Goal: Task Accomplishment & Management: Manage account settings

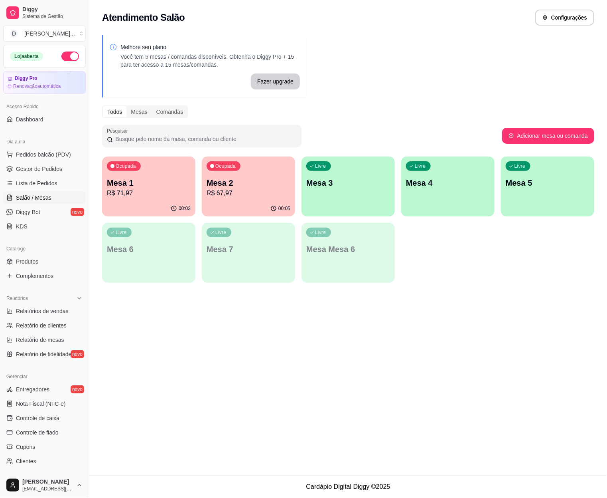
click at [275, 170] on div "Ocupada Mesa 2 R$ 67,97" at bounding box center [248, 178] width 93 height 44
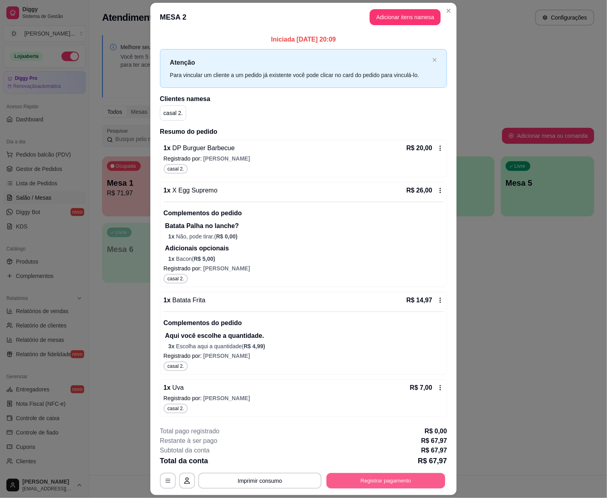
click at [338, 482] on button "Registrar pagamento" at bounding box center [386, 481] width 119 height 16
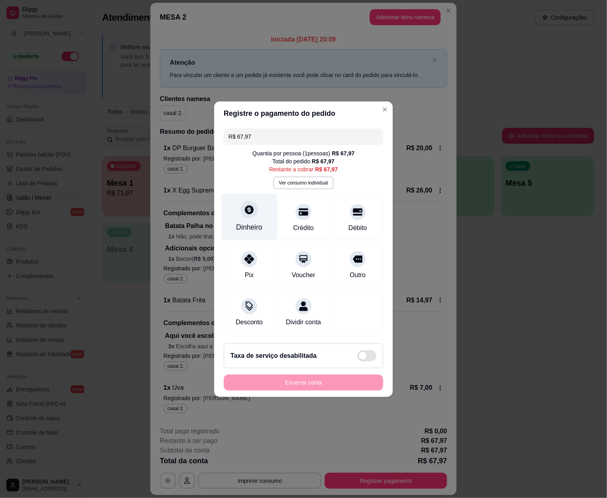
click at [232, 212] on div "Dinheiro" at bounding box center [250, 216] width 56 height 47
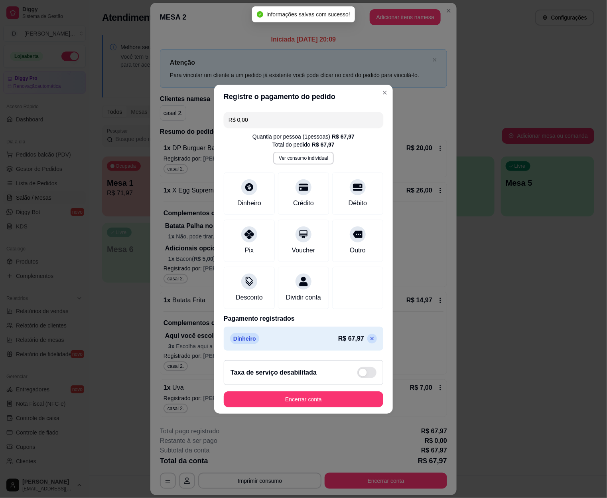
type input "R$ 0,00"
click at [358, 402] on button "Encerrar conta" at bounding box center [304, 399] width 160 height 16
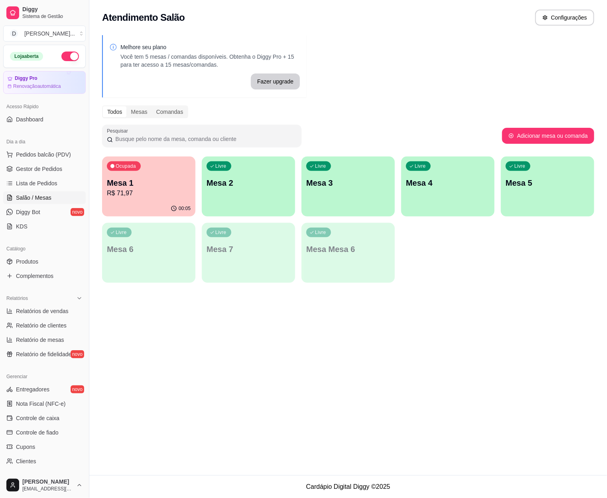
click at [164, 176] on div "Ocupada Mesa 1 R$ 71,97" at bounding box center [148, 178] width 93 height 44
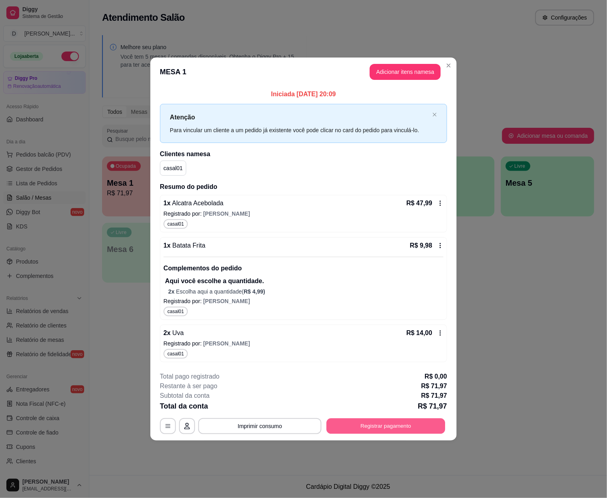
click at [417, 426] on button "Registrar pagamento" at bounding box center [386, 426] width 119 height 16
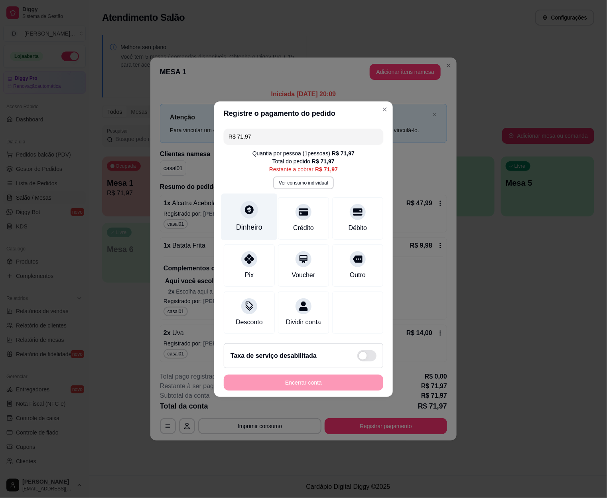
click at [232, 200] on div "Dinheiro" at bounding box center [250, 216] width 56 height 47
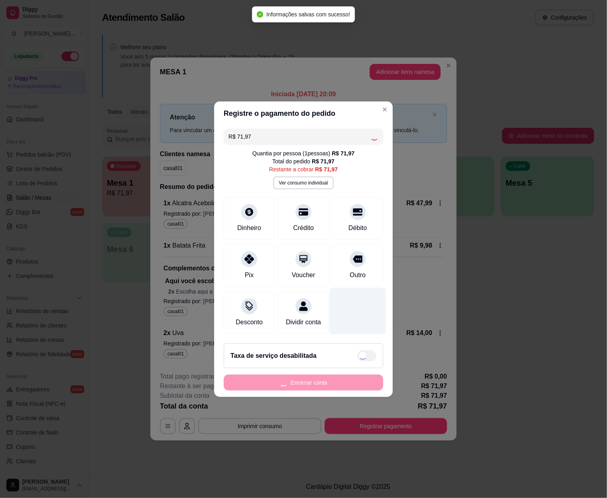
type input "R$ 0,00"
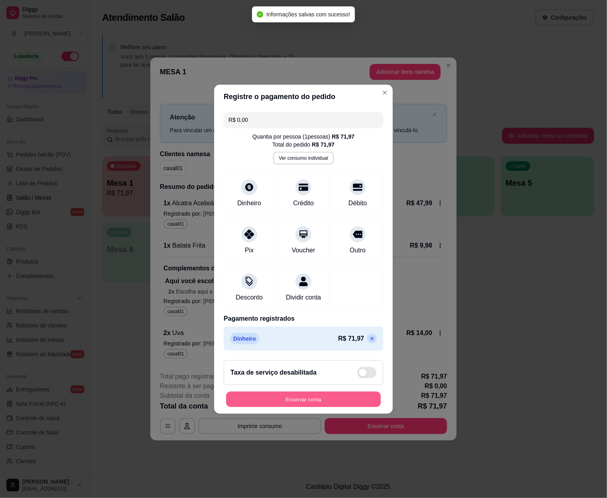
click at [356, 398] on button "Encerrar conta" at bounding box center [303, 399] width 155 height 16
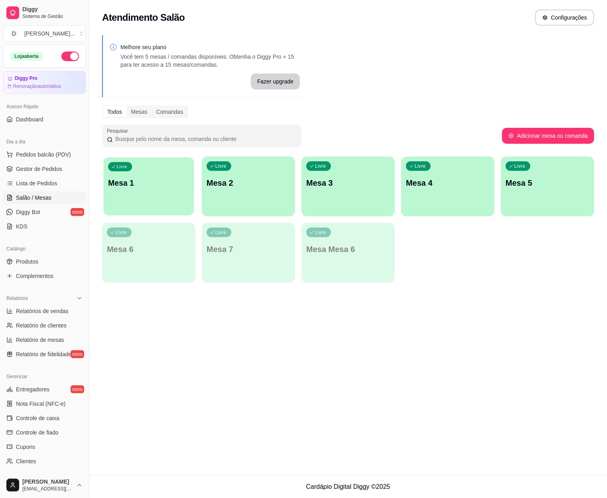
click at [178, 191] on div "Livre Mesa 1" at bounding box center [149, 181] width 91 height 49
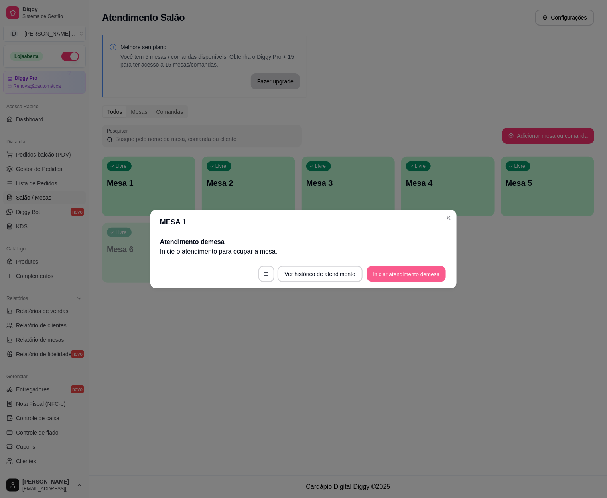
click at [388, 274] on button "Iniciar atendimento de mesa" at bounding box center [406, 274] width 79 height 16
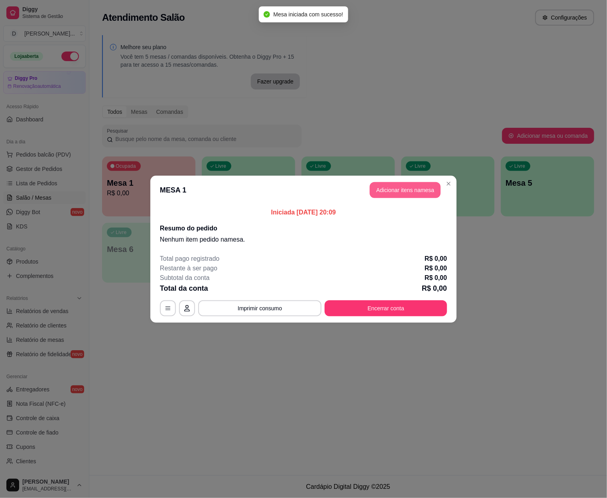
click at [405, 189] on button "Adicionar itens na mesa" at bounding box center [405, 190] width 71 height 16
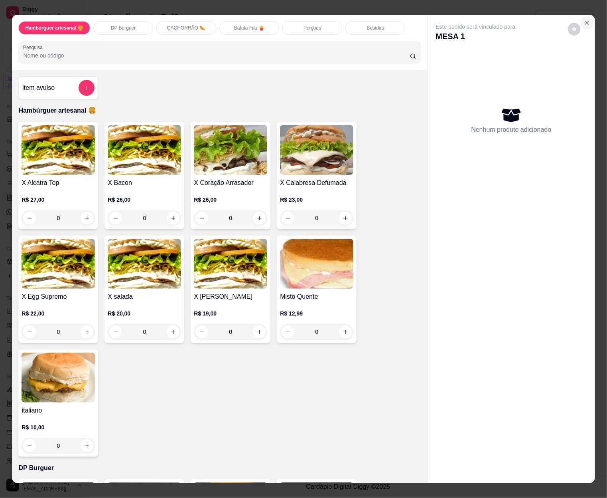
click at [589, 20] on button "Close" at bounding box center [587, 22] width 13 height 13
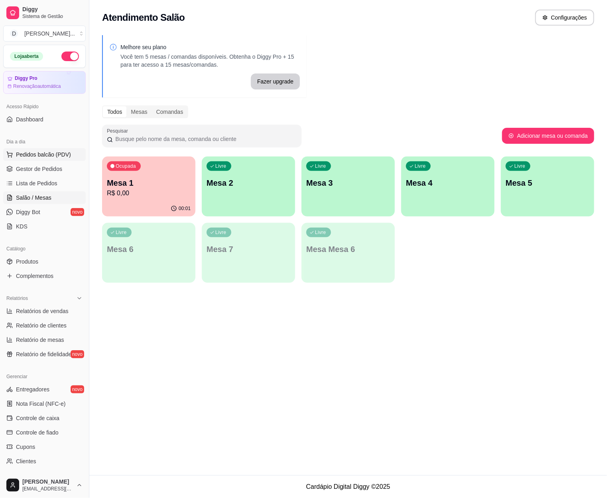
click at [21, 156] on span "Pedidos balcão (PDV)" at bounding box center [43, 154] width 55 height 8
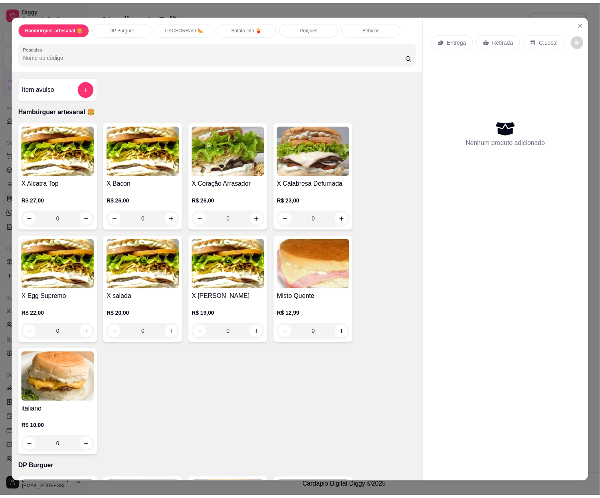
scroll to position [349, 0]
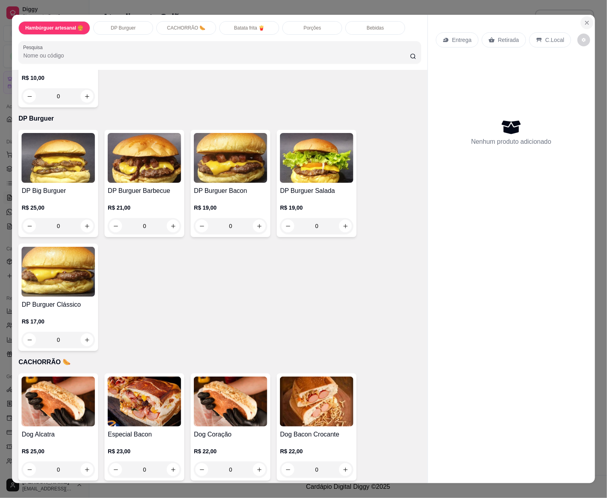
click at [585, 21] on icon "Close" at bounding box center [587, 23] width 6 height 6
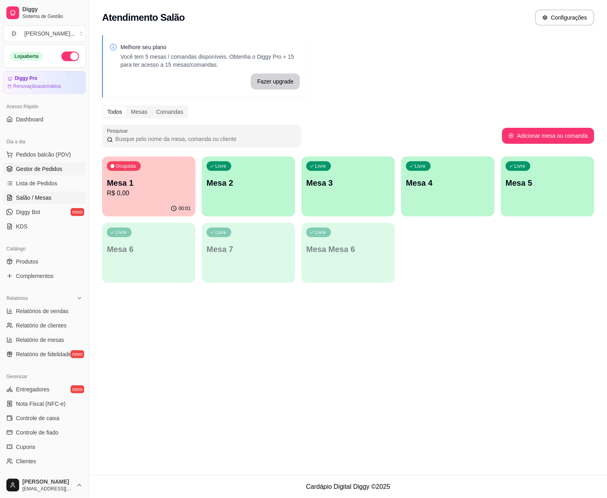
click at [37, 166] on span "Gestor de Pedidos" at bounding box center [39, 169] width 46 height 8
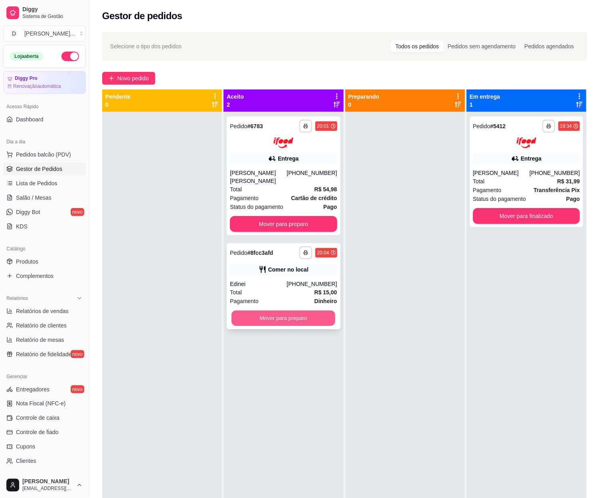
click at [304, 320] on button "Mover para preparo" at bounding box center [283, 318] width 104 height 16
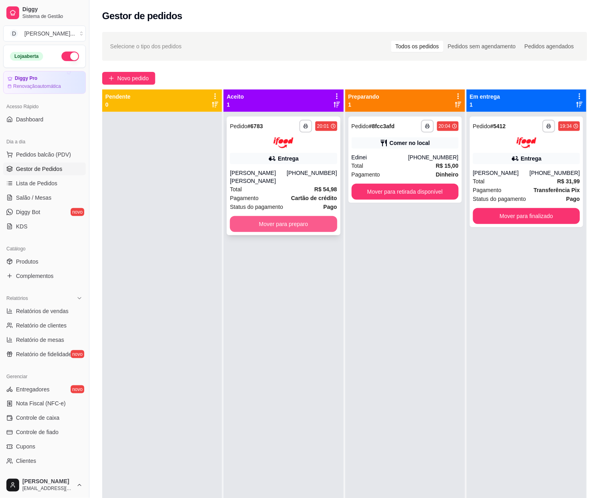
click at [312, 218] on button "Mover para preparo" at bounding box center [283, 224] width 107 height 16
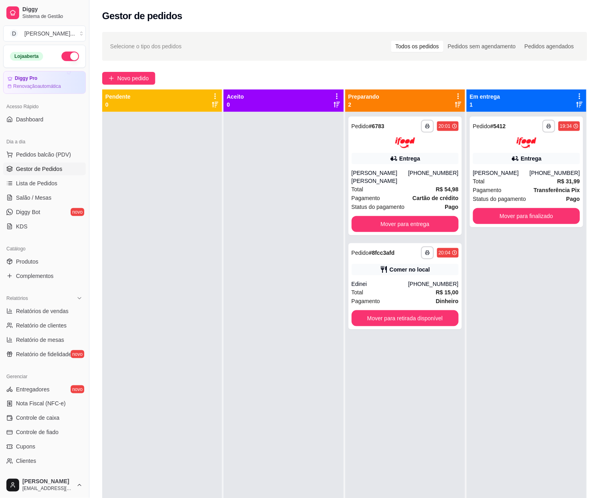
click at [116, 317] on div at bounding box center [162, 361] width 120 height 498
click at [31, 258] on span "Produtos" at bounding box center [27, 261] width 22 height 8
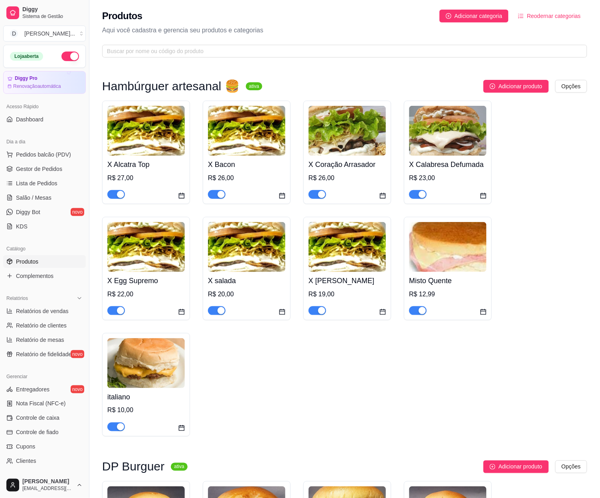
click at [3, 255] on link "Produtos" at bounding box center [44, 261] width 83 height 13
click at [50, 167] on span "Gestor de Pedidos" at bounding box center [39, 169] width 46 height 8
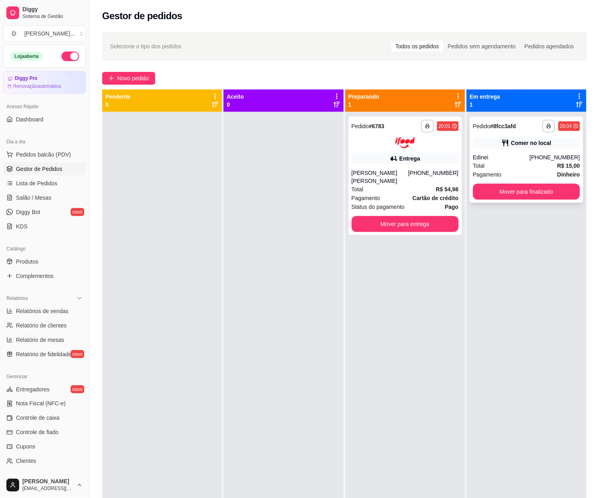
click at [500, 160] on div "Edinei" at bounding box center [501, 157] width 57 height 8
click at [395, 184] on div "[PERSON_NAME] [PERSON_NAME]" at bounding box center [380, 177] width 57 height 16
click at [376, 176] on div "[PERSON_NAME] [PERSON_NAME]" at bounding box center [380, 177] width 57 height 16
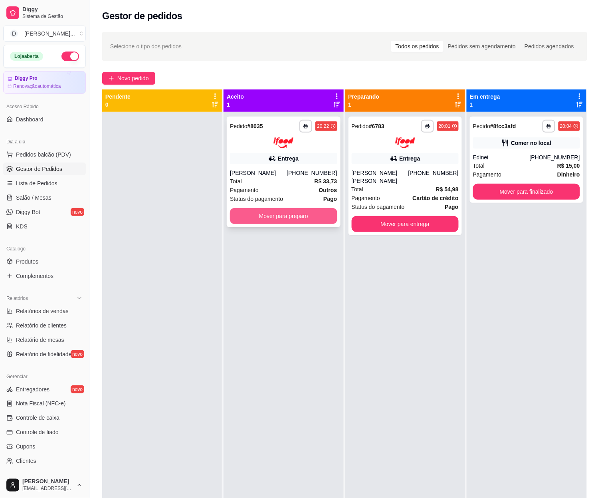
click at [298, 214] on button "Mover para preparo" at bounding box center [283, 216] width 107 height 16
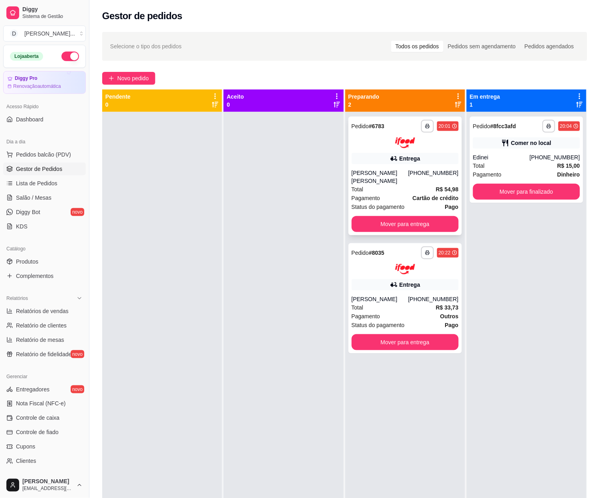
click at [414, 190] on div "Total R$ 54,98" at bounding box center [405, 189] width 107 height 9
click at [416, 303] on div "[PHONE_NUMBER]" at bounding box center [433, 299] width 50 height 8
click at [511, 162] on div "Total R$ 15,00" at bounding box center [526, 165] width 107 height 9
click at [557, 172] on strong "Dinheiro" at bounding box center [568, 174] width 23 height 6
click at [400, 274] on div "**********" at bounding box center [404, 298] width 113 height 111
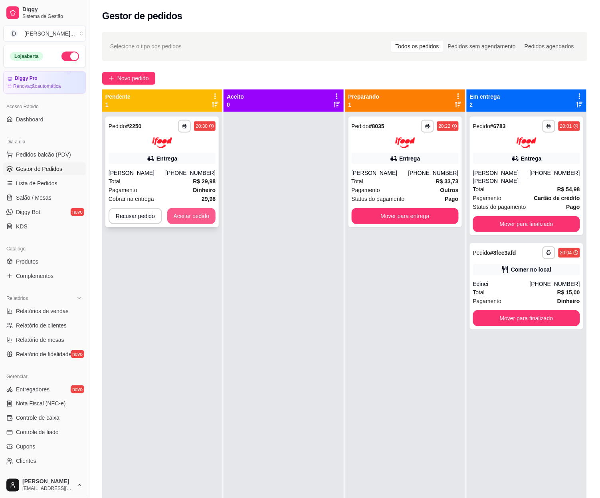
click at [198, 221] on button "Aceitar pedido" at bounding box center [191, 216] width 49 height 16
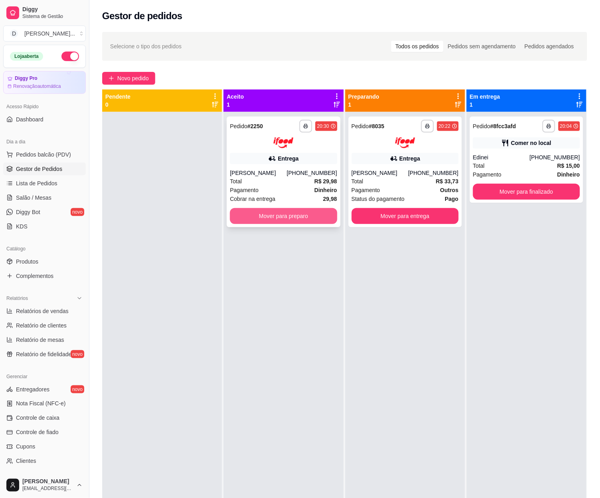
click at [250, 217] on button "Mover para preparo" at bounding box center [283, 216] width 107 height 16
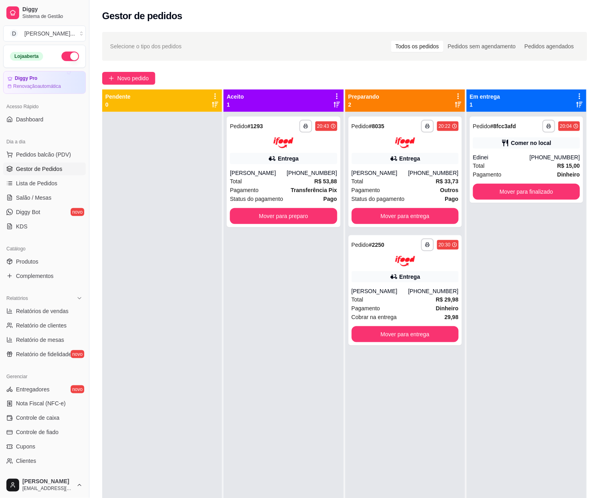
click at [161, 384] on div at bounding box center [162, 361] width 120 height 498
click at [259, 218] on button "Mover para preparo" at bounding box center [283, 216] width 104 height 16
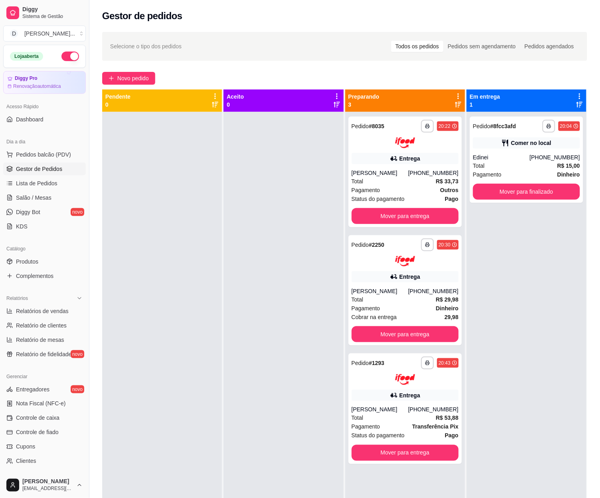
click at [196, 252] on div at bounding box center [162, 361] width 120 height 498
click at [251, 312] on div at bounding box center [284, 361] width 120 height 498
click at [46, 200] on span "Salão / Mesas" at bounding box center [34, 198] width 36 height 8
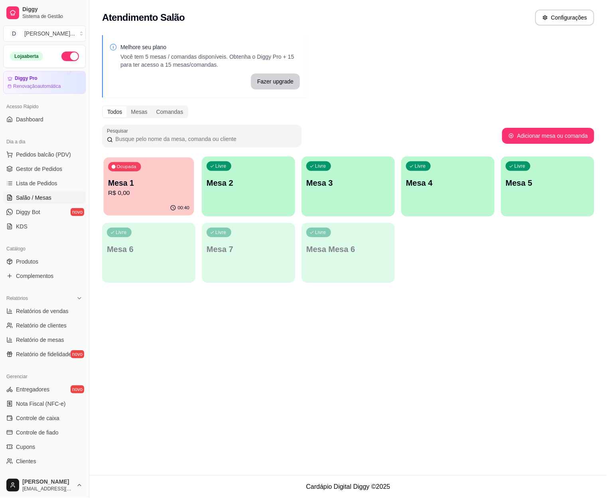
click at [129, 190] on p "R$ 0,00" at bounding box center [148, 192] width 81 height 9
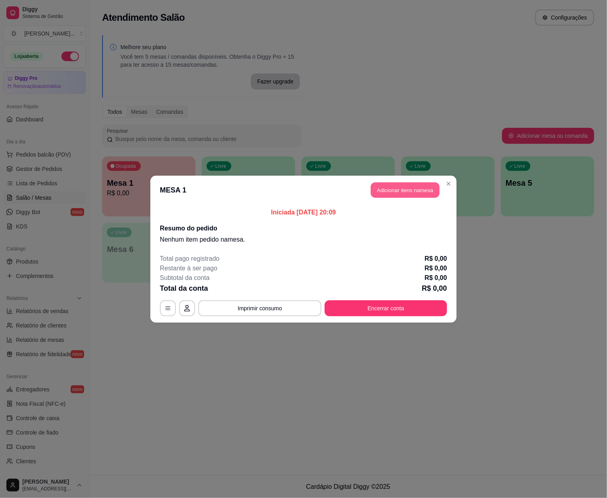
click at [390, 196] on button "Adicionar itens na mesa" at bounding box center [405, 190] width 69 height 16
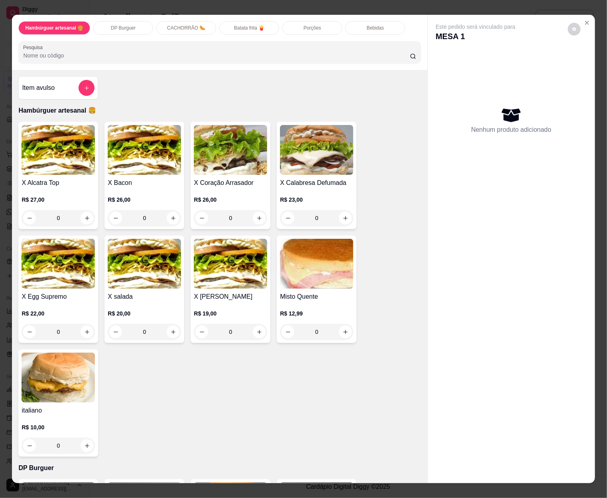
click at [257, 214] on div "0" at bounding box center [230, 218] width 73 height 16
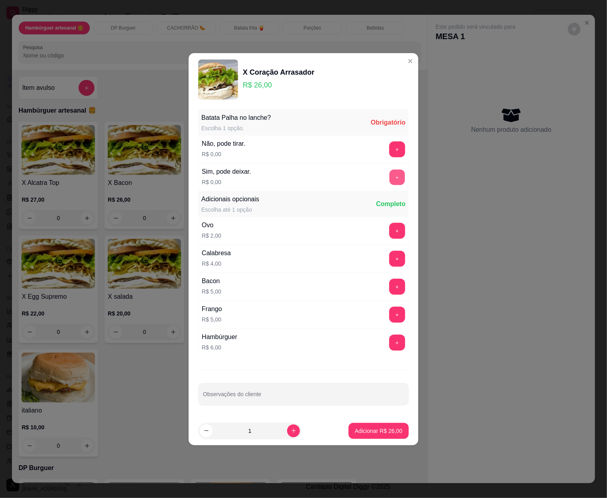
click at [398, 179] on button "+" at bounding box center [398, 177] width 16 height 16
click at [368, 433] on p "Adicionar R$ 26,00" at bounding box center [379, 431] width 46 height 8
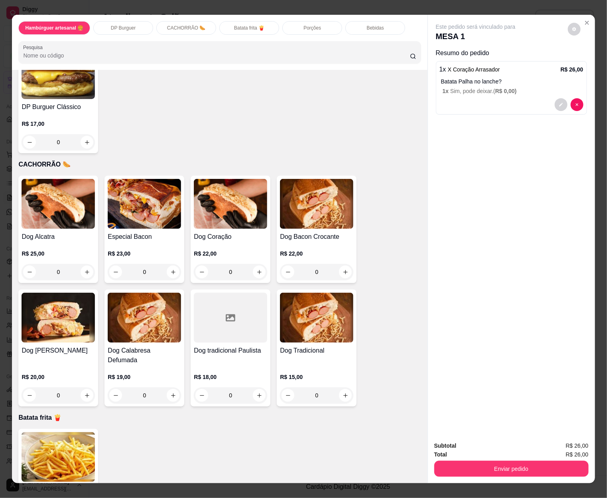
scroll to position [549, 0]
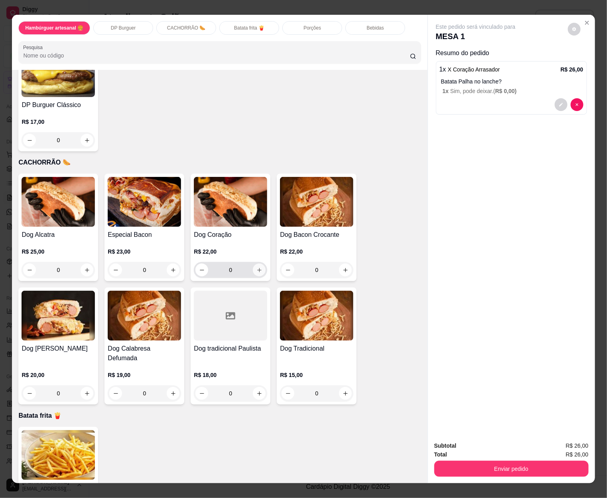
click at [259, 266] on button "increase-product-quantity" at bounding box center [259, 269] width 13 height 13
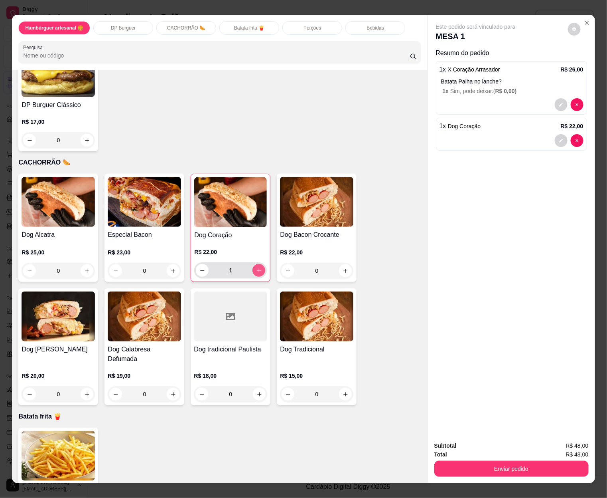
type input "1"
click at [84, 268] on icon "increase-product-quantity" at bounding box center [87, 271] width 6 height 6
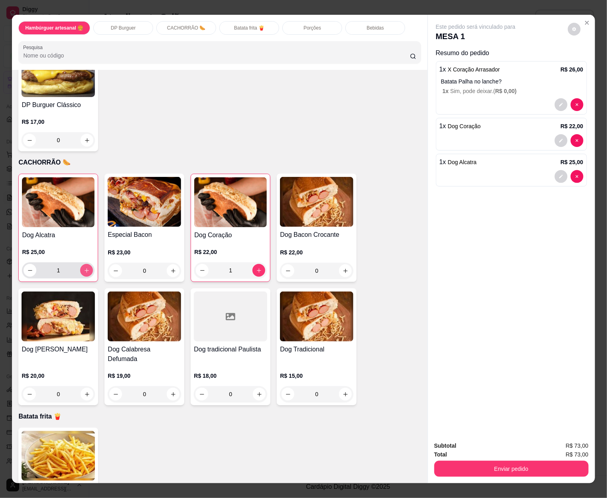
type input "1"
click at [338, 386] on div "0" at bounding box center [316, 394] width 73 height 16
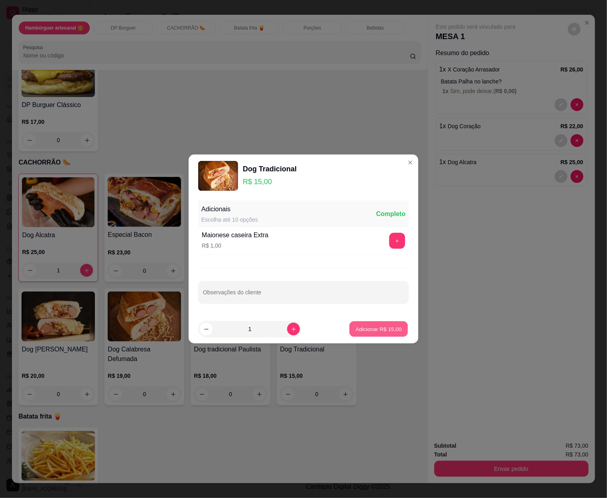
click at [386, 332] on p "Adicionar R$ 15,00" at bounding box center [379, 329] width 46 height 8
type input "1"
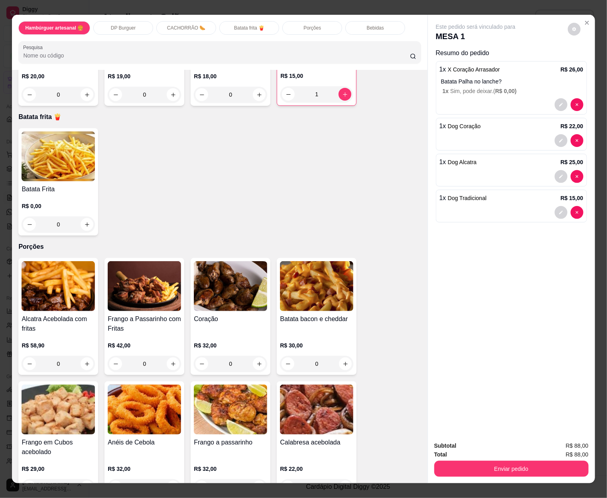
scroll to position [1147, 0]
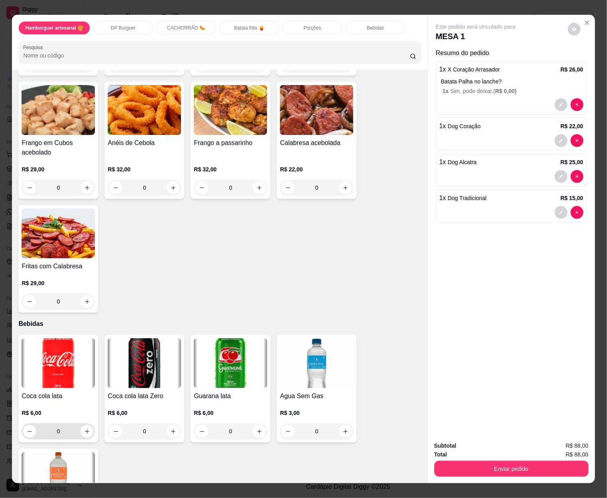
click at [84, 426] on div "0" at bounding box center [58, 431] width 70 height 16
click at [84, 428] on icon "increase-product-quantity" at bounding box center [87, 431] width 6 height 6
type input "1"
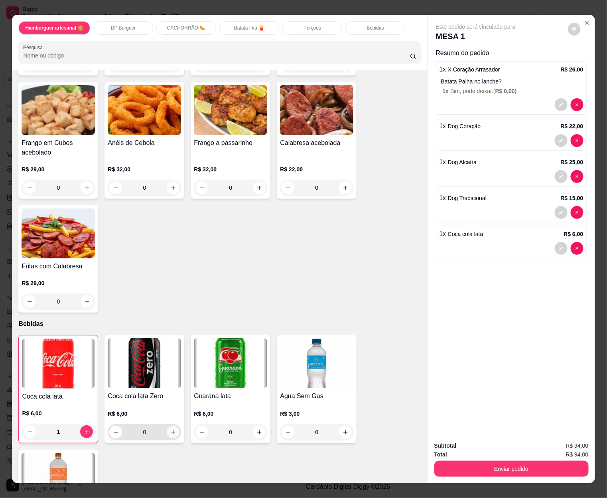
click at [170, 429] on icon "increase-product-quantity" at bounding box center [173, 432] width 6 height 6
type input "1"
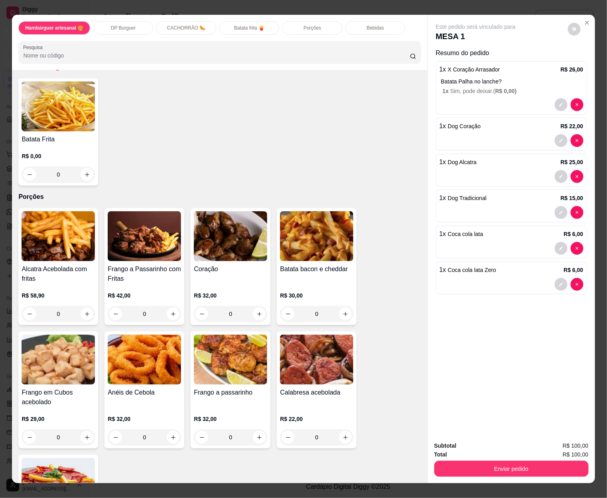
scroll to position [698, 0]
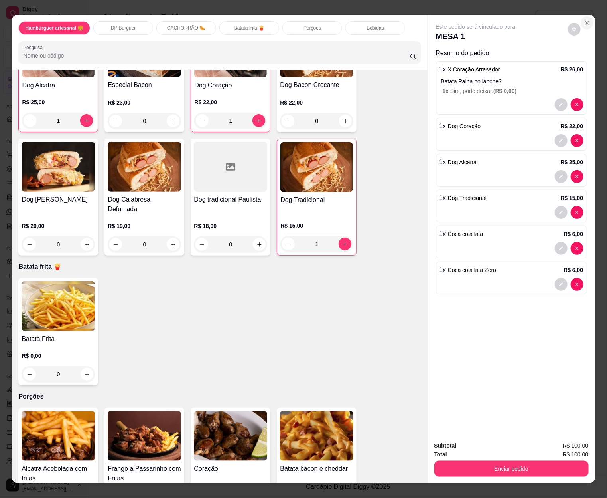
click at [587, 20] on icon "Close" at bounding box center [587, 23] width 6 height 6
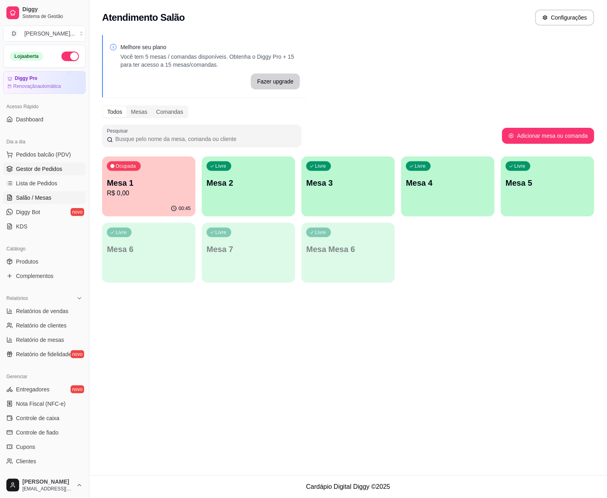
click at [41, 174] on link "Gestor de Pedidos" at bounding box center [44, 168] width 83 height 13
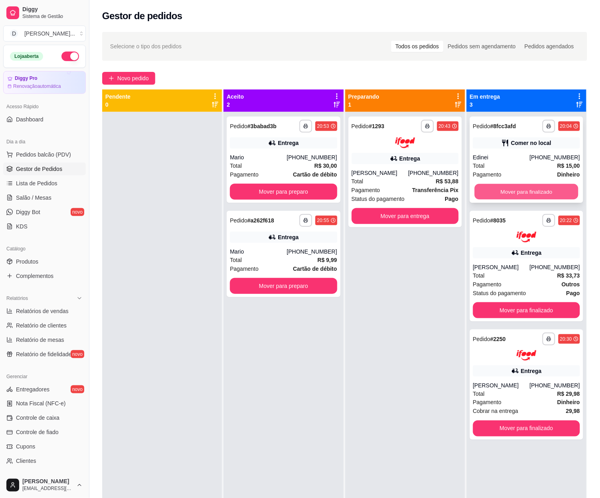
click at [492, 188] on button "Mover para finalizado" at bounding box center [527, 192] width 104 height 16
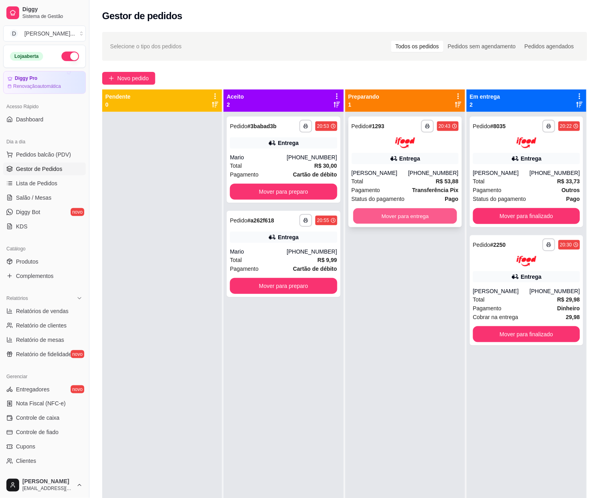
click at [425, 212] on button "Mover para entrega" at bounding box center [405, 216] width 104 height 16
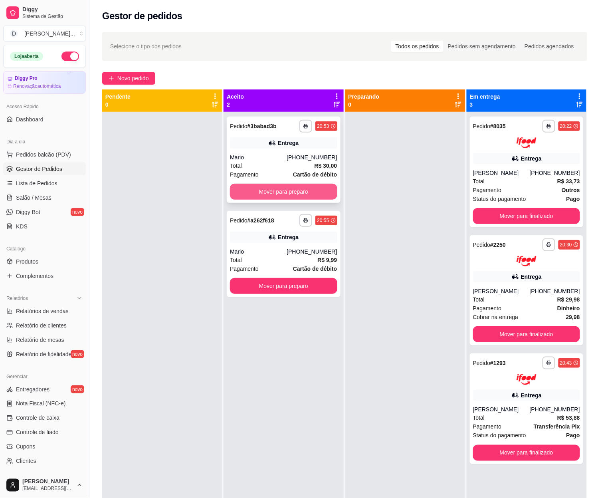
click at [287, 184] on button "Mover para preparo" at bounding box center [283, 192] width 107 height 16
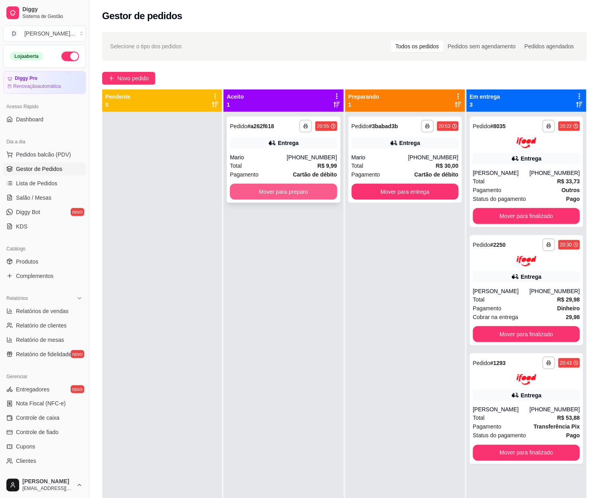
click at [308, 188] on button "Mover para preparo" at bounding box center [283, 192] width 107 height 16
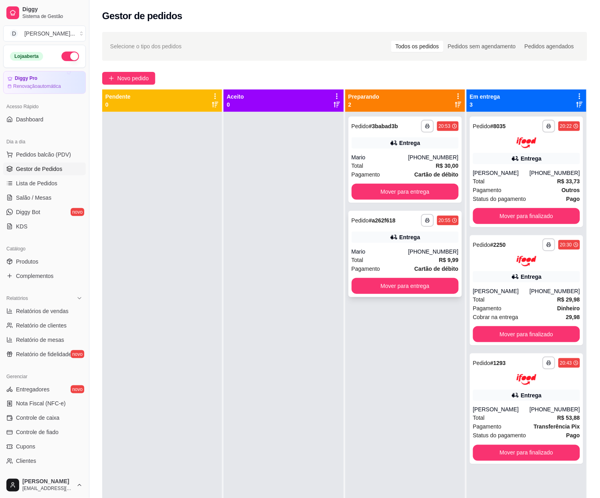
click at [413, 239] on div "Entrega" at bounding box center [410, 237] width 21 height 8
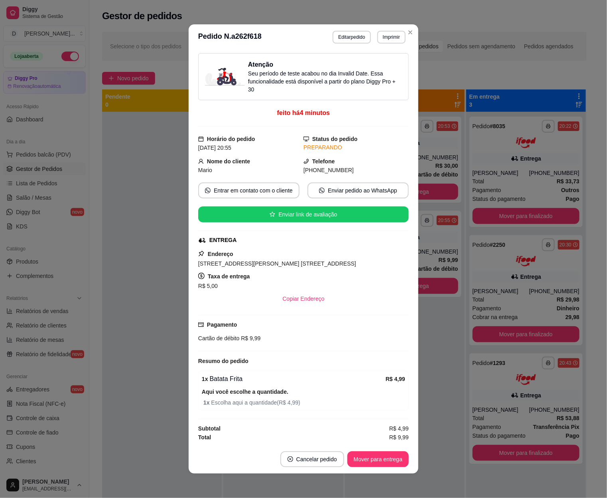
click at [414, 62] on div "Atenção Seu período de teste acabou no dia Invalid Date . Essa funcionalidade e…" at bounding box center [304, 247] width 230 height 395
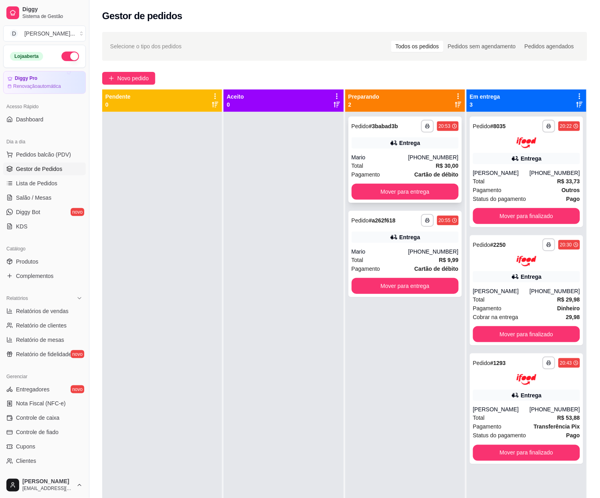
click at [407, 152] on div "**********" at bounding box center [404, 160] width 113 height 86
click at [499, 184] on div "Total R$ 33,73" at bounding box center [526, 181] width 107 height 9
click at [505, 262] on div at bounding box center [526, 261] width 107 height 11
click at [521, 392] on div "Entrega" at bounding box center [531, 395] width 21 height 8
click at [524, 178] on div "Total R$ 33,73" at bounding box center [526, 181] width 107 height 9
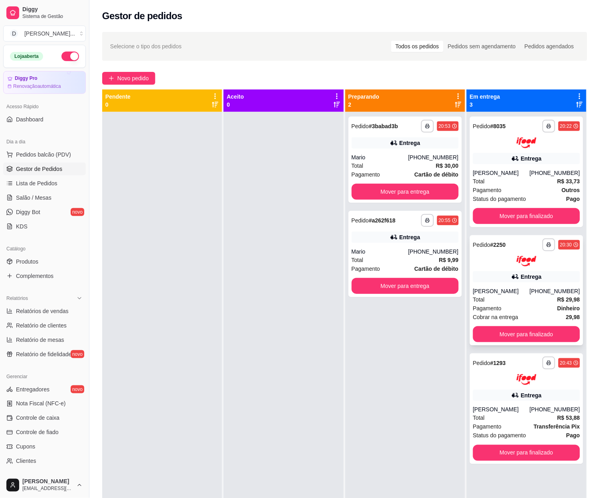
click at [525, 280] on div "Entrega" at bounding box center [531, 277] width 21 height 8
click at [487, 393] on div "Entrega" at bounding box center [526, 395] width 107 height 11
click at [405, 160] on div "Mario" at bounding box center [380, 157] width 57 height 8
click at [390, 234] on icon at bounding box center [394, 237] width 8 height 8
click at [399, 163] on div "Total R$ 30,00" at bounding box center [405, 165] width 107 height 9
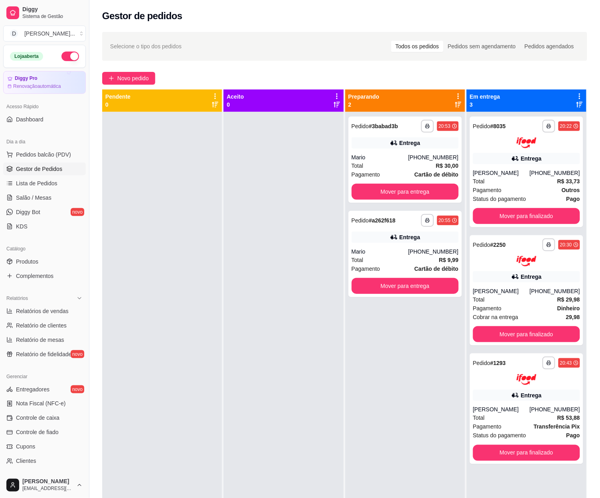
click at [226, 240] on div at bounding box center [284, 361] width 120 height 498
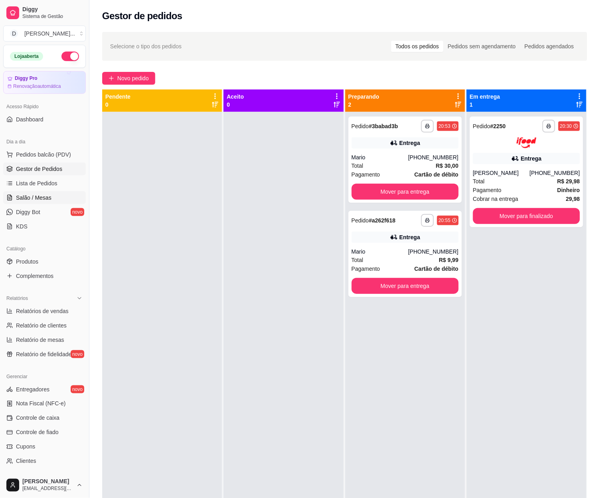
click at [38, 193] on link "Salão / Mesas" at bounding box center [44, 197] width 83 height 13
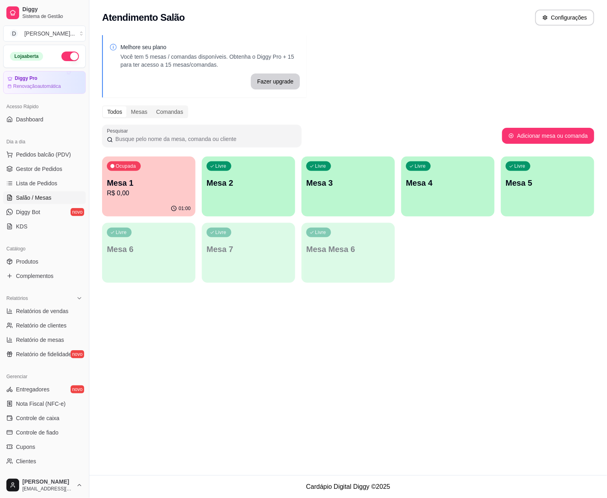
click at [130, 198] on p "R$ 0,00" at bounding box center [149, 193] width 84 height 10
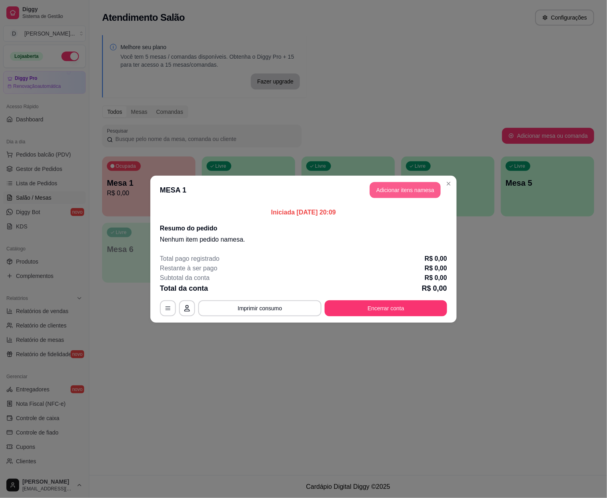
click at [410, 192] on button "Adicionar itens na mesa" at bounding box center [405, 190] width 71 height 16
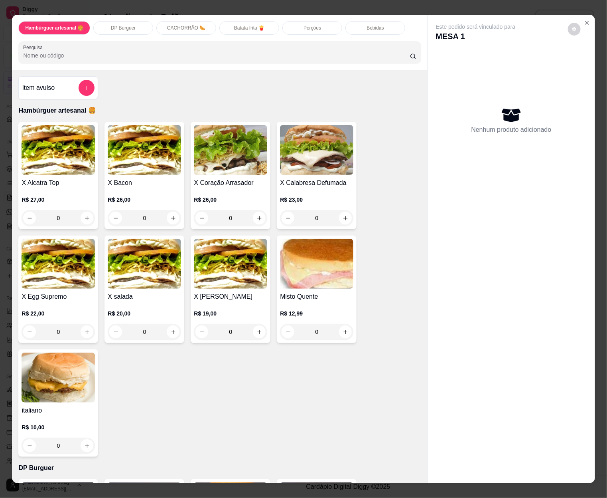
click at [257, 212] on div "0" at bounding box center [230, 218] width 73 height 16
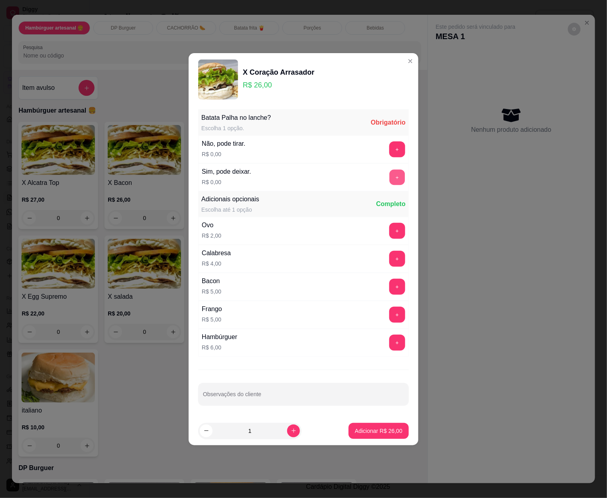
click at [390, 178] on button "+" at bounding box center [398, 177] width 16 height 16
click at [370, 433] on p "Adicionar R$ 26,00" at bounding box center [378, 431] width 47 height 8
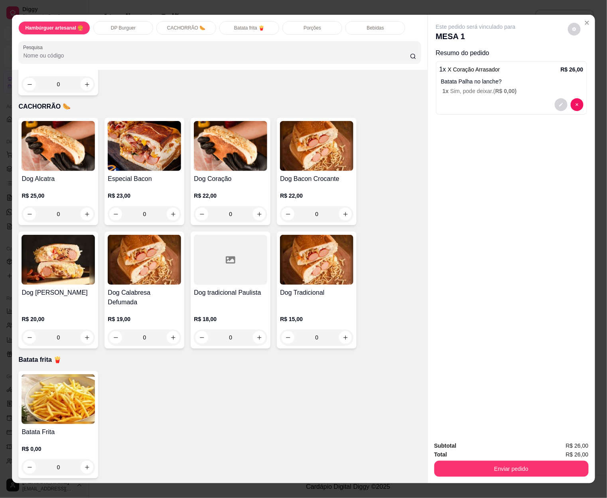
scroll to position [649, 0]
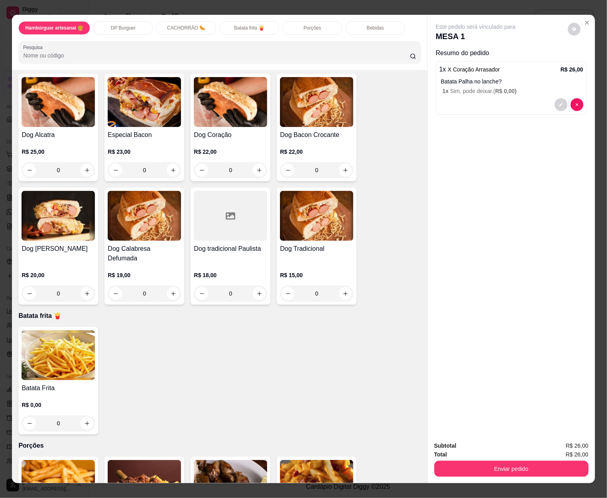
click at [338, 285] on div "0" at bounding box center [316, 293] width 73 height 16
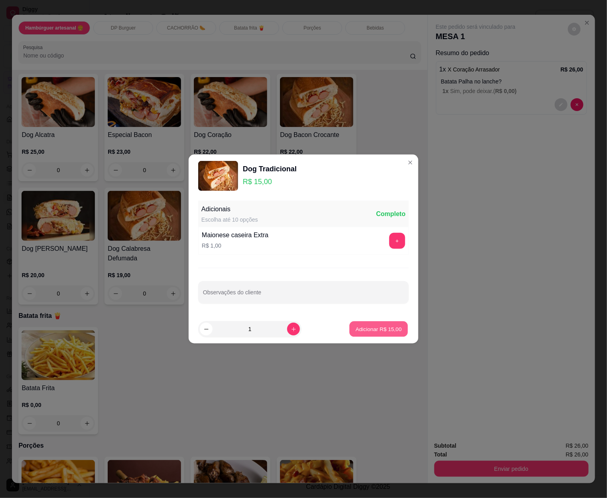
click at [362, 326] on p "Adicionar R$ 15,00" at bounding box center [379, 329] width 46 height 8
type input "1"
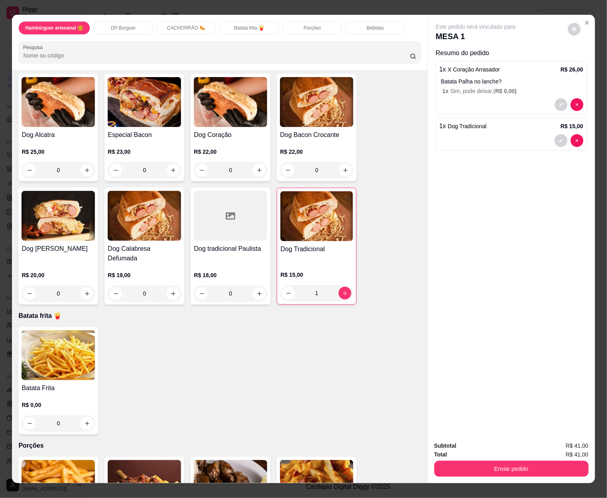
scroll to position [499, 0]
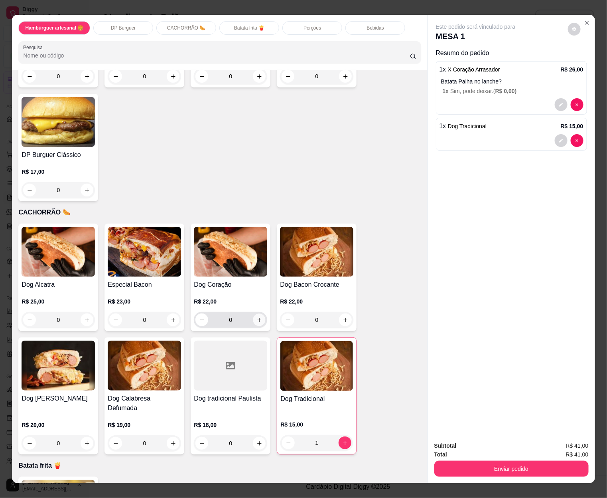
click at [253, 319] on button "increase-product-quantity" at bounding box center [259, 320] width 12 height 12
type input "1"
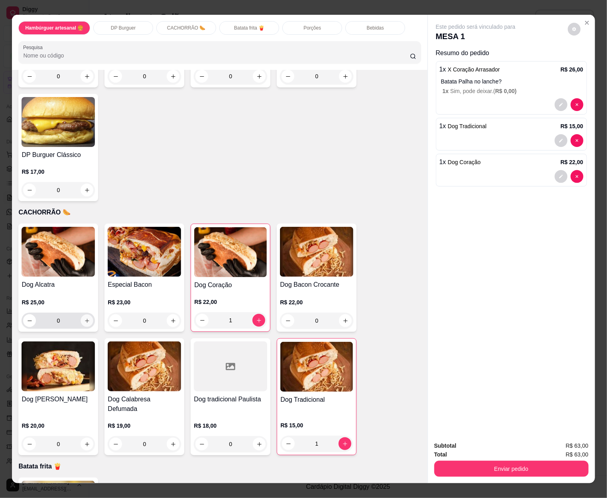
click at [85, 318] on icon "increase-product-quantity" at bounding box center [87, 321] width 6 height 6
type input "1"
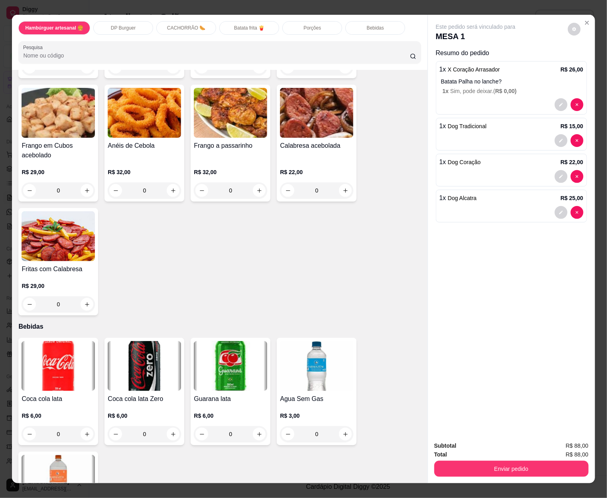
scroll to position [1147, 0]
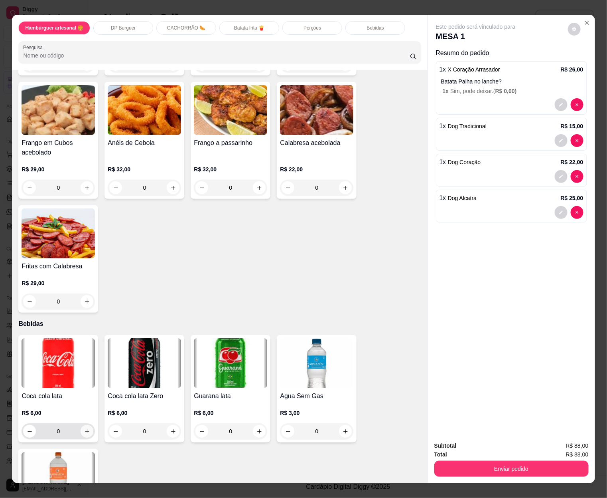
click at [84, 428] on icon "increase-product-quantity" at bounding box center [87, 431] width 6 height 6
type input "1"
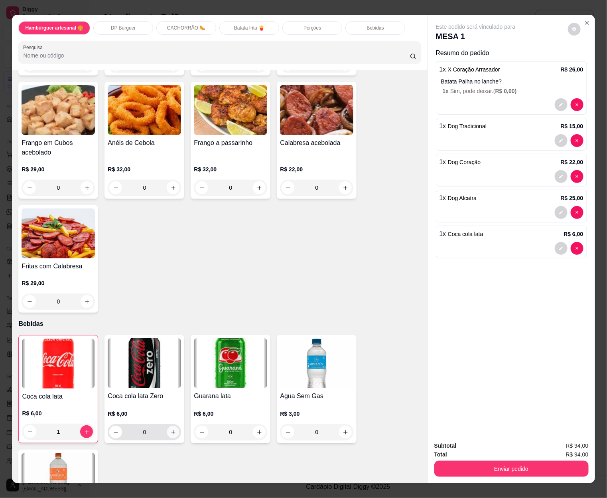
click at [170, 429] on icon "increase-product-quantity" at bounding box center [173, 432] width 6 height 6
type input "1"
type input "0"
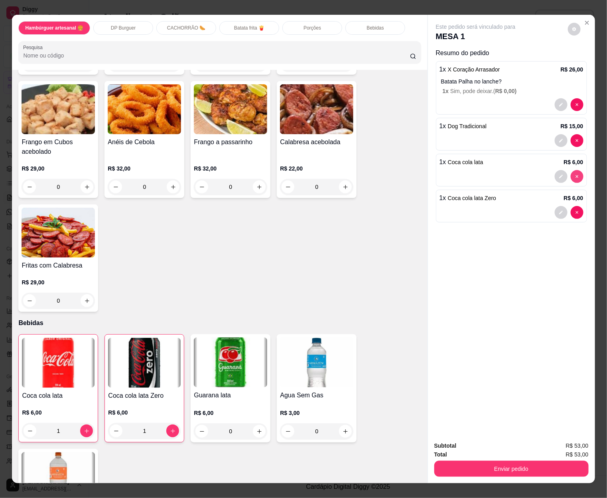
scroll to position [1146, 0]
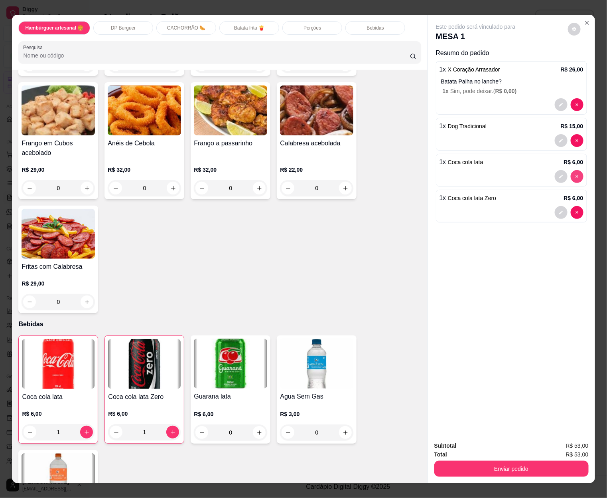
type input "0"
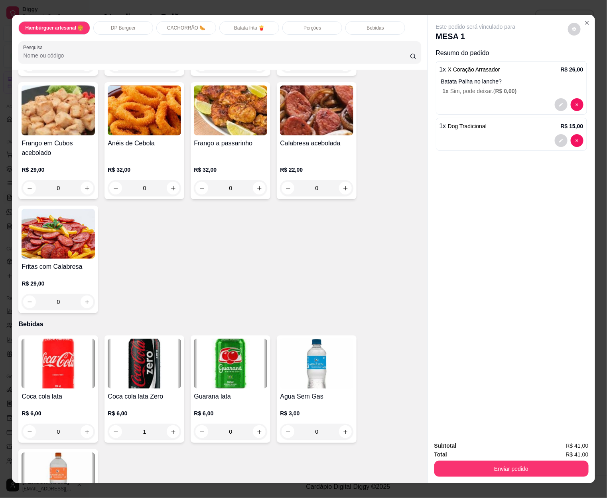
type input "0"
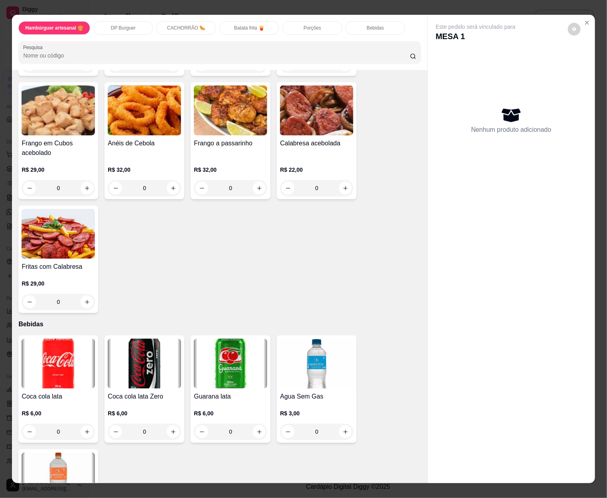
type input "0"
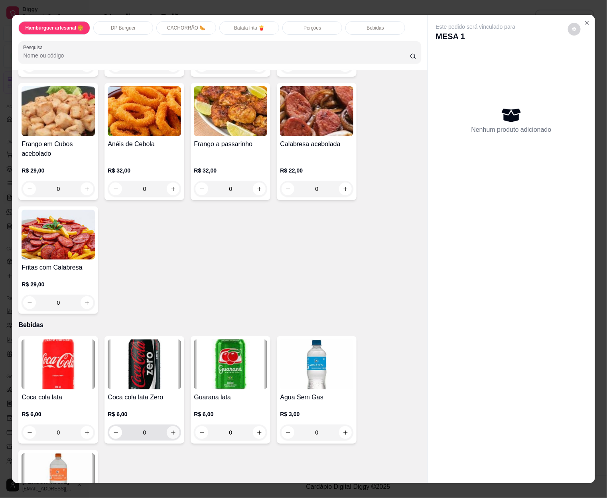
click at [170, 429] on icon "increase-product-quantity" at bounding box center [173, 432] width 6 height 6
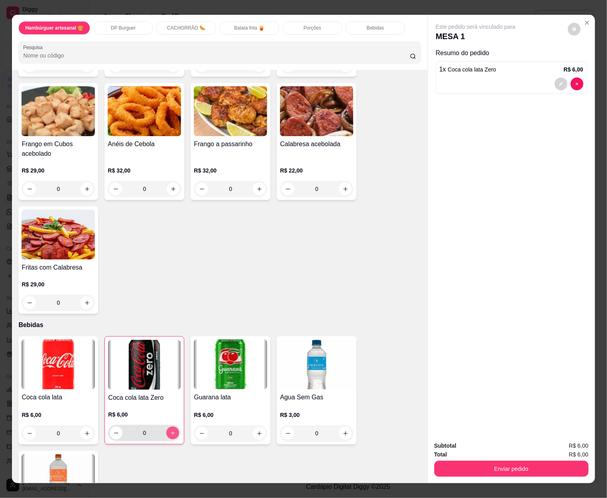
type input "1"
click at [86, 430] on icon "increase-product-quantity" at bounding box center [87, 433] width 6 height 6
type input "1"
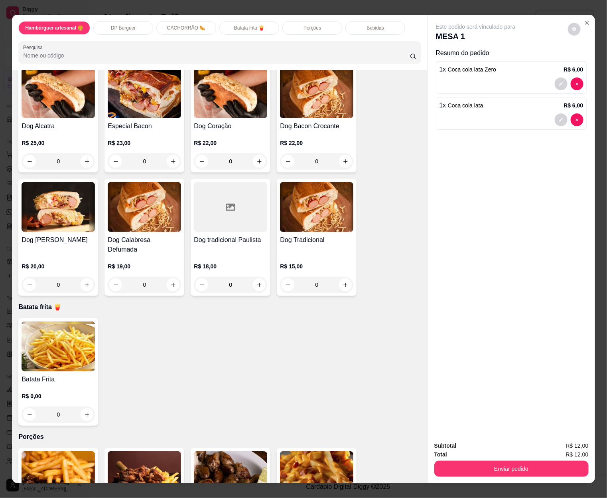
scroll to position [647, 0]
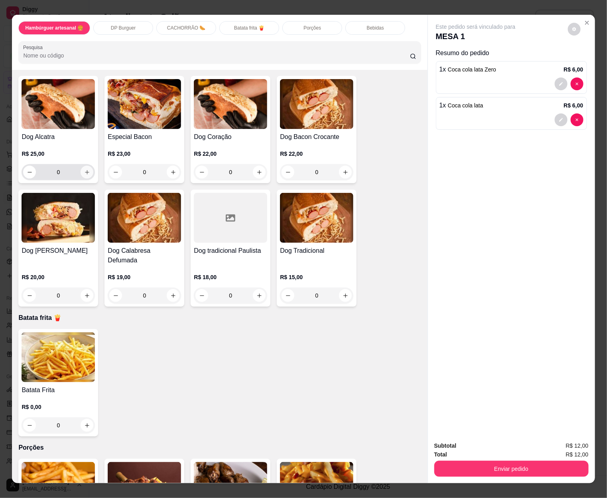
click at [84, 169] on icon "increase-product-quantity" at bounding box center [87, 172] width 6 height 6
type input "1"
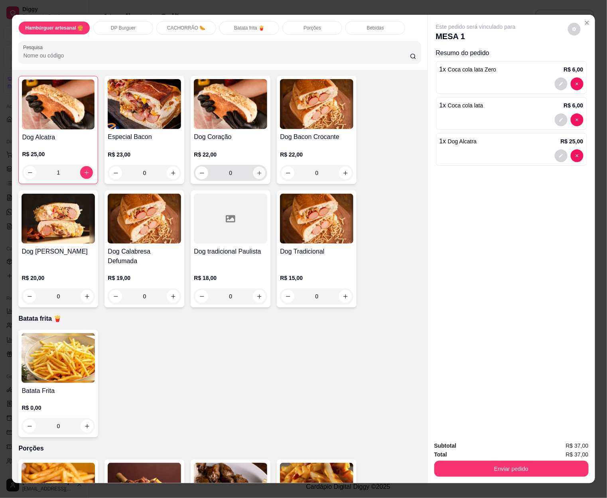
click at [257, 171] on icon "increase-product-quantity" at bounding box center [260, 173] width 6 height 6
type input "1"
click at [584, 16] on button "Close" at bounding box center [587, 22] width 13 height 13
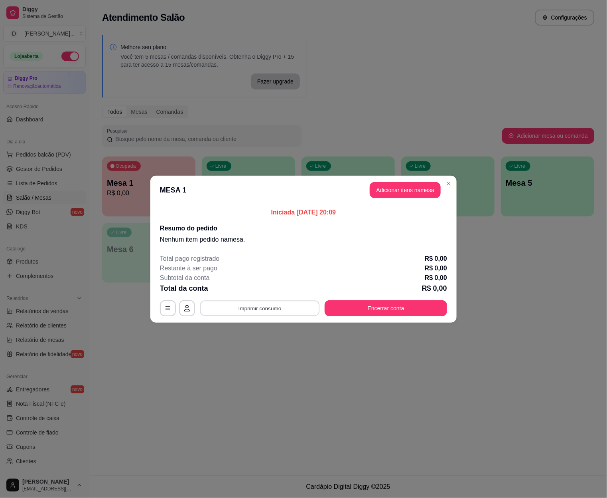
click at [283, 310] on button "Imprimir consumo" at bounding box center [260, 308] width 120 height 16
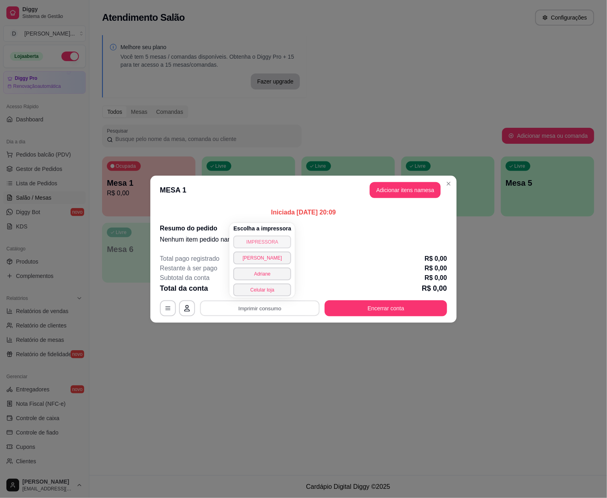
click at [262, 241] on button "IMPRESSORA" at bounding box center [262, 241] width 58 height 13
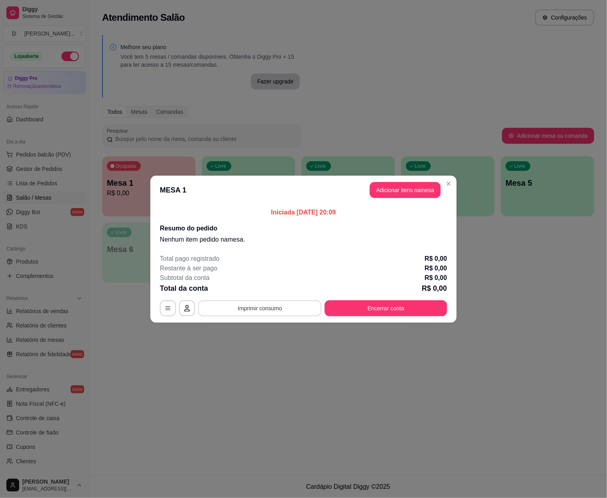
click at [281, 309] on button "Imprimir consumo" at bounding box center [259, 308] width 123 height 16
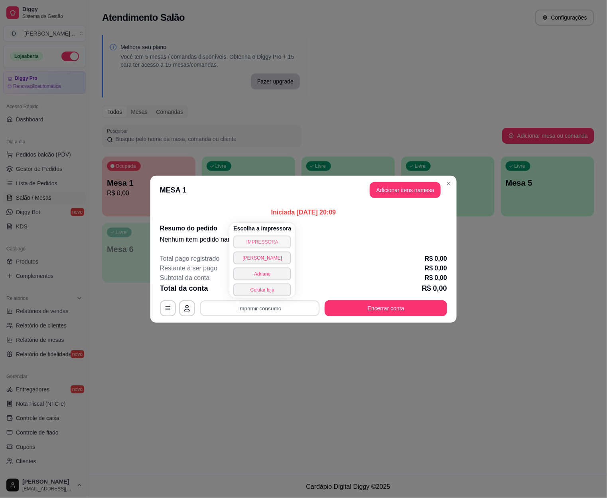
click at [262, 245] on button "IMPRESSORA" at bounding box center [262, 241] width 58 height 13
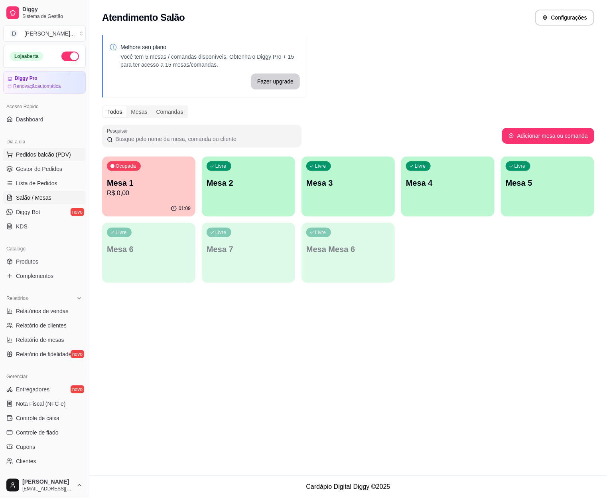
click at [57, 155] on span "Pedidos balcão (PDV)" at bounding box center [43, 154] width 55 height 8
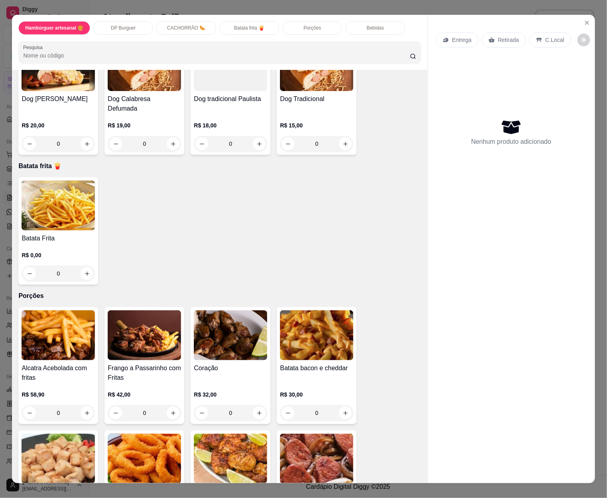
scroll to position [549, 0]
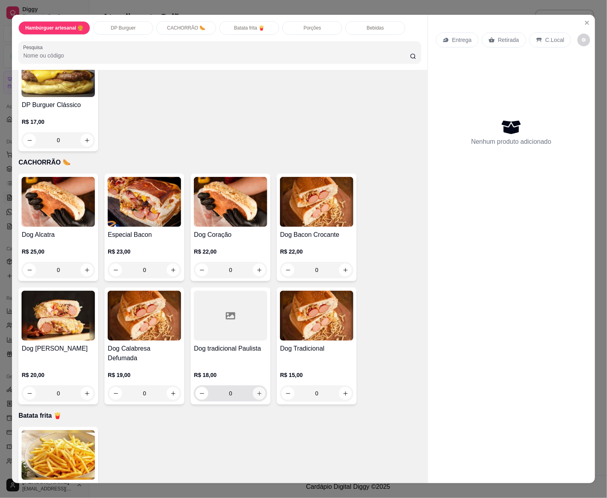
click at [257, 391] on icon "increase-product-quantity" at bounding box center [259, 393] width 4 height 4
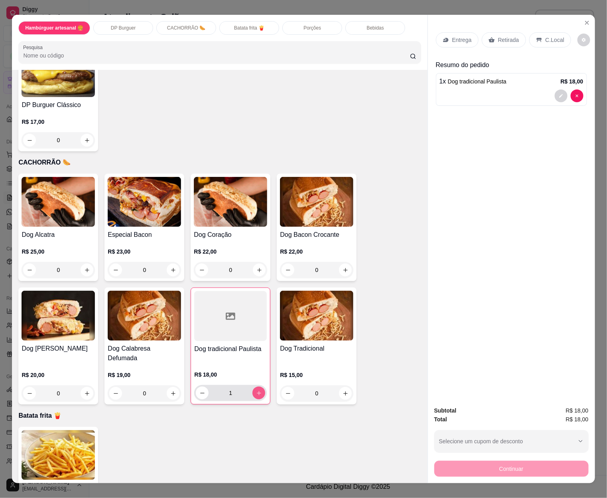
type input "1"
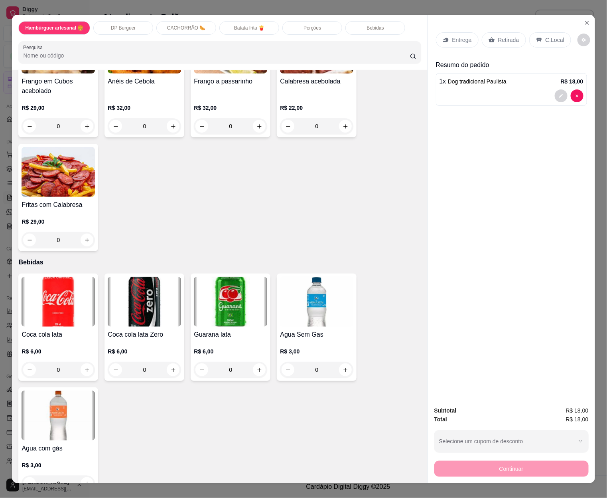
scroll to position [1217, 0]
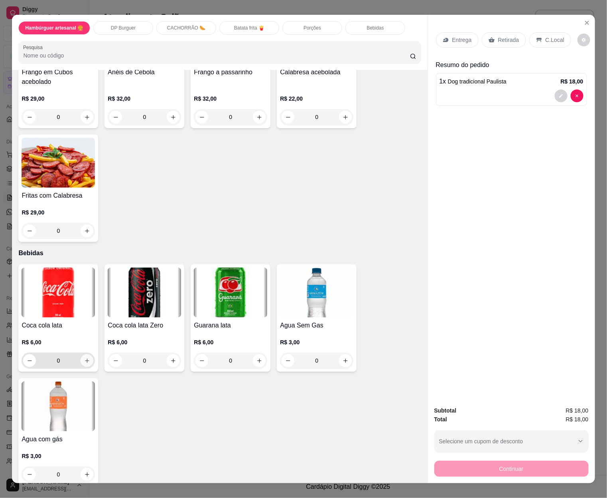
click at [82, 354] on button "increase-product-quantity" at bounding box center [87, 360] width 13 height 13
type input "1"
click at [498, 40] on p "Retirada" at bounding box center [508, 40] width 21 height 8
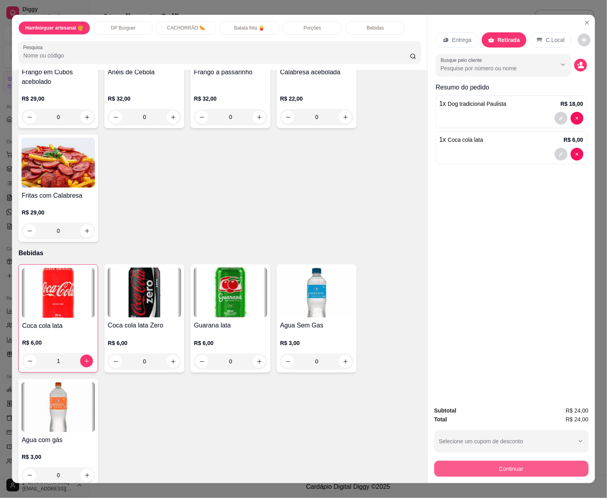
click at [504, 459] on div "Continuar" at bounding box center [512, 468] width 154 height 18
click at [499, 462] on button "Continuar" at bounding box center [512, 469] width 150 height 16
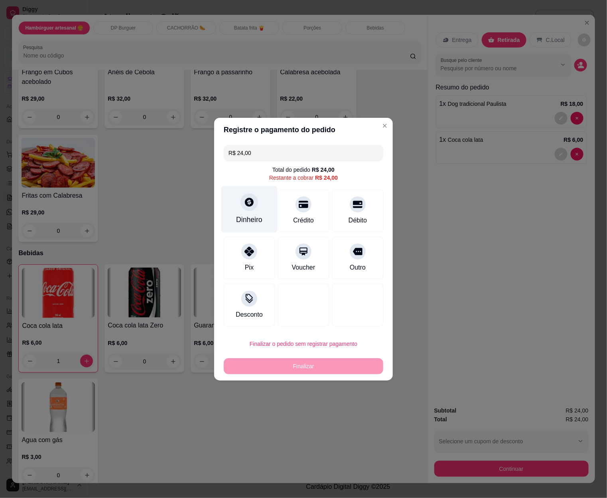
click at [265, 215] on div "Dinheiro" at bounding box center [250, 209] width 56 height 47
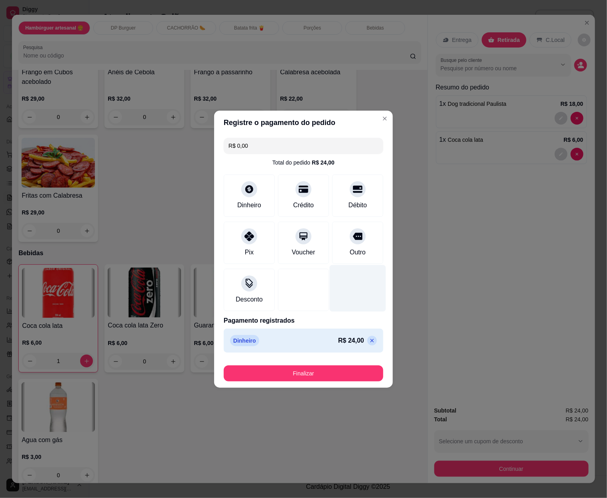
type input "R$ 0,00"
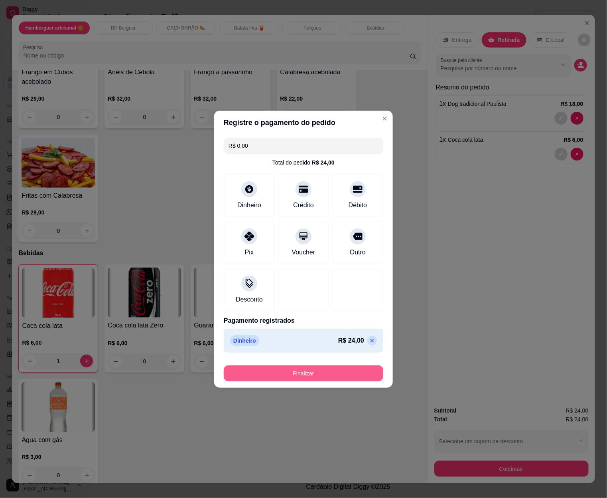
click at [306, 370] on button "Finalizar" at bounding box center [304, 373] width 160 height 16
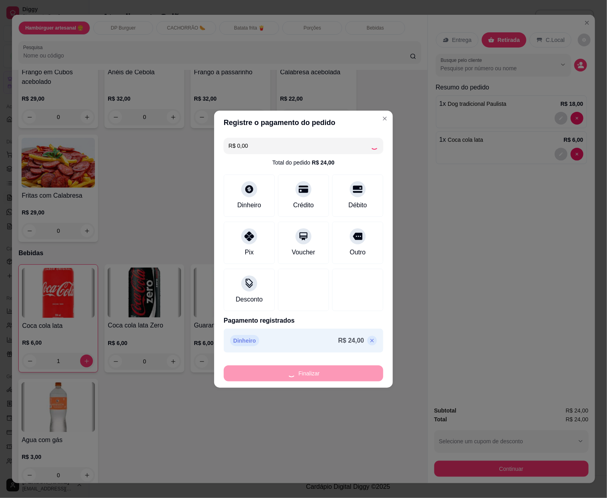
type input "0"
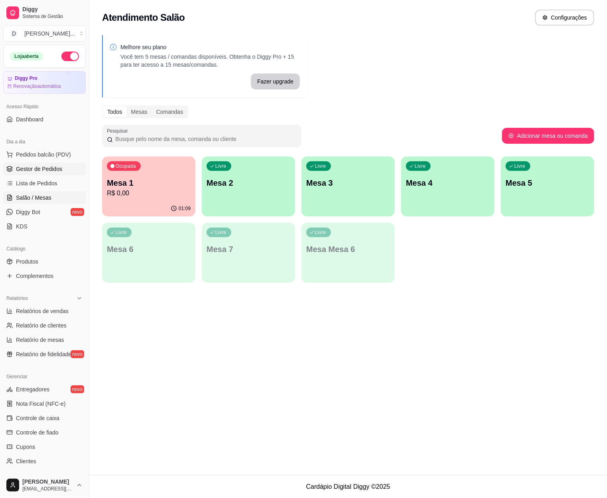
click at [52, 168] on span "Gestor de Pedidos" at bounding box center [39, 169] width 46 height 8
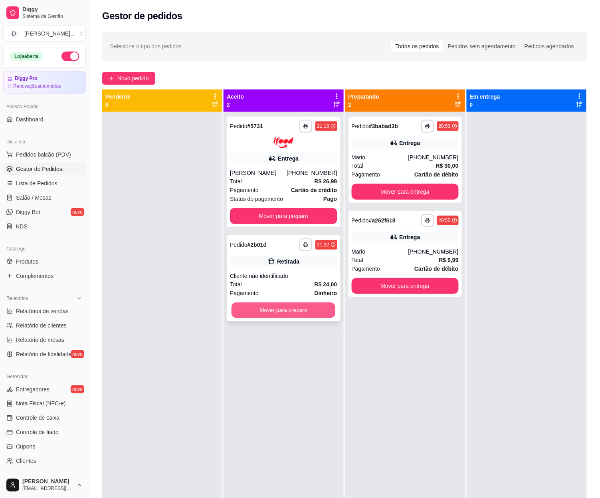
click at [285, 312] on button "Mover para preparo" at bounding box center [283, 310] width 104 height 16
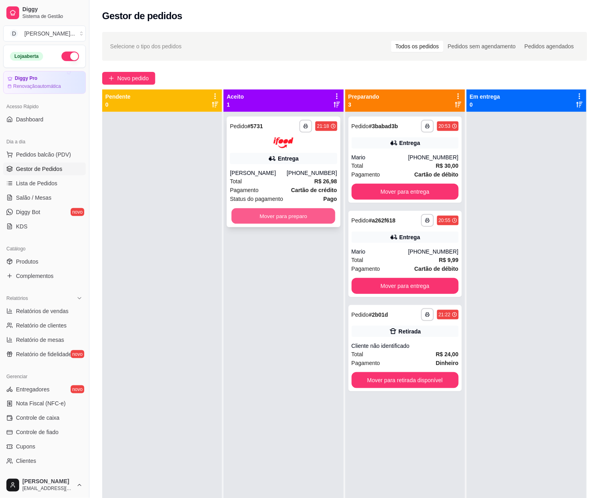
click at [282, 213] on button "Mover para preparo" at bounding box center [283, 216] width 104 height 16
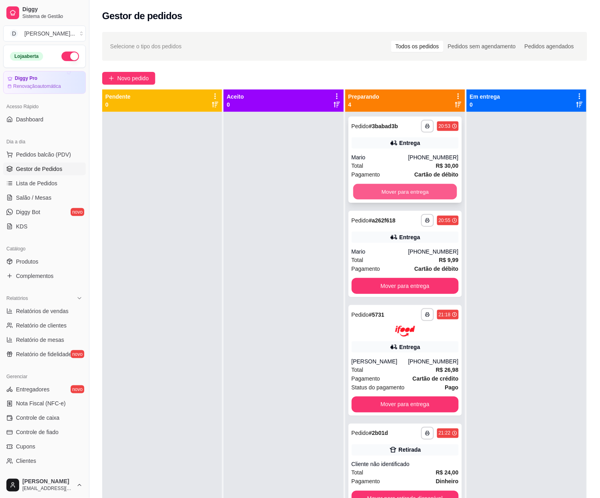
click at [404, 196] on button "Mover para entrega" at bounding box center [405, 192] width 104 height 16
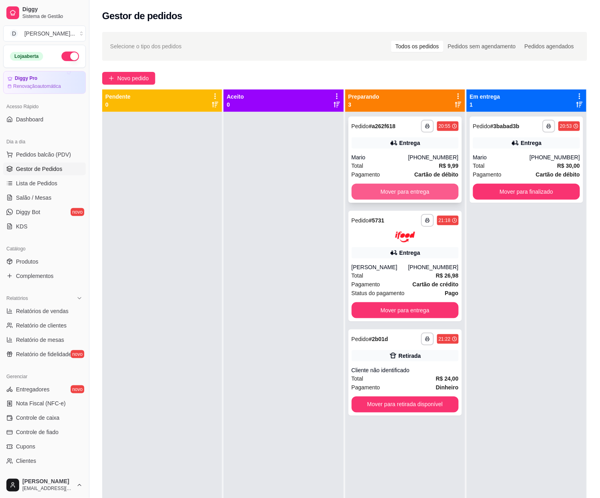
click at [413, 195] on button "Mover para entrega" at bounding box center [405, 192] width 107 height 16
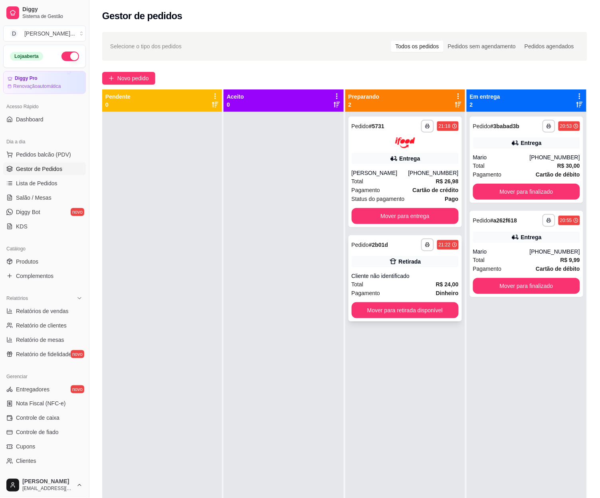
click at [389, 257] on icon at bounding box center [393, 261] width 8 height 8
click at [400, 252] on div "**********" at bounding box center [404, 278] width 113 height 86
click at [538, 186] on button "Mover para finalizado" at bounding box center [526, 192] width 107 height 16
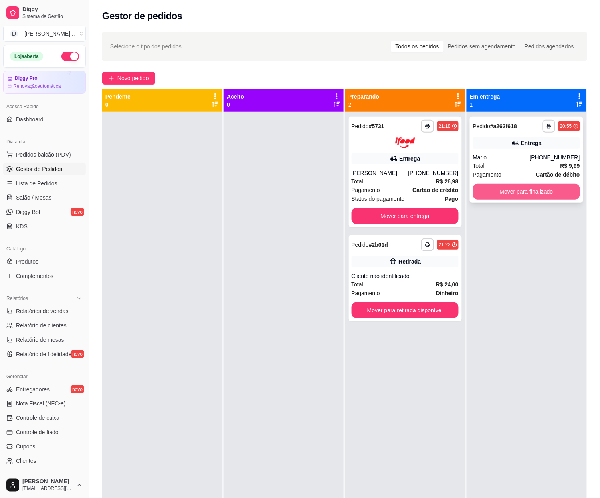
click at [536, 190] on button "Mover para finalizado" at bounding box center [526, 192] width 107 height 16
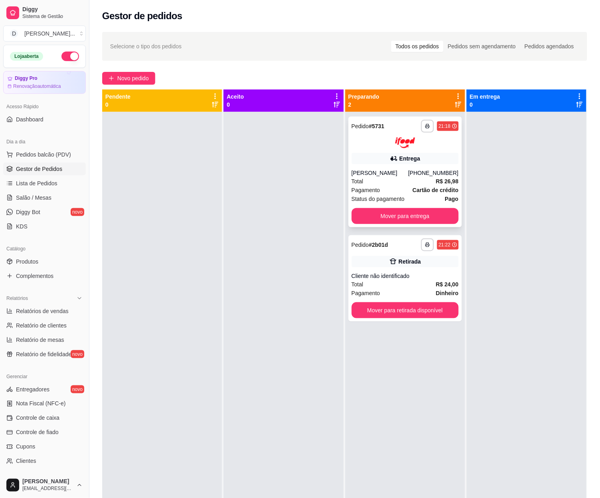
click at [400, 188] on div "Pagamento Cartão de crédito" at bounding box center [405, 190] width 107 height 9
click at [408, 259] on div "Retirada" at bounding box center [410, 261] width 22 height 8
click at [283, 196] on div at bounding box center [284, 361] width 120 height 498
click at [382, 177] on div "Total R$ 26,98" at bounding box center [405, 181] width 107 height 9
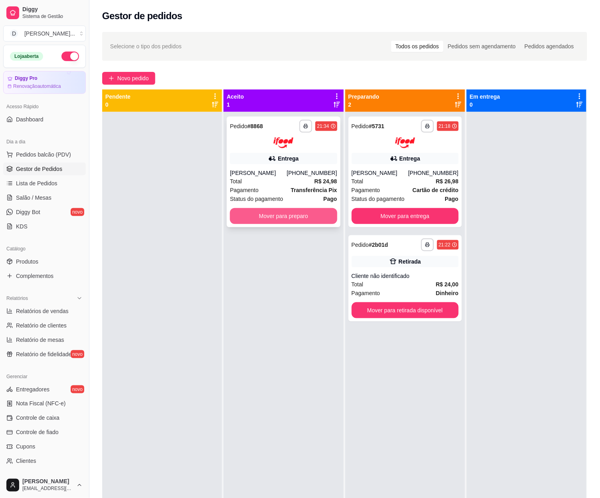
click at [297, 224] on div "**********" at bounding box center [283, 172] width 113 height 111
click at [288, 220] on button "Mover para preparo" at bounding box center [283, 216] width 104 height 16
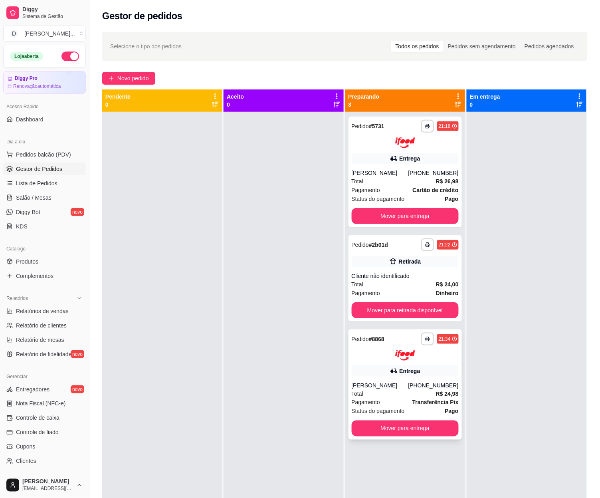
click at [400, 400] on div "Pagamento Transferência Pix" at bounding box center [405, 402] width 107 height 9
click at [401, 181] on div "Total R$ 26,98" at bounding box center [405, 181] width 107 height 9
click at [402, 183] on div "Total R$ 26,98" at bounding box center [405, 181] width 107 height 9
click at [368, 240] on div "Pedido # 2b01d" at bounding box center [370, 245] width 37 height 10
click at [400, 160] on div "Entrega" at bounding box center [410, 158] width 21 height 8
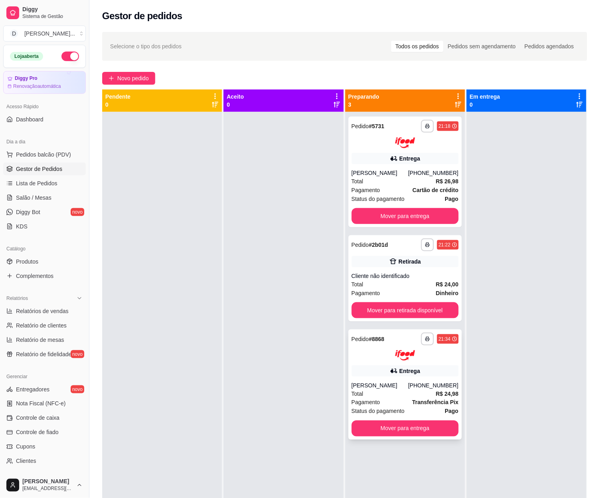
click at [441, 352] on div at bounding box center [405, 355] width 107 height 11
click at [415, 178] on div "Total R$ 26,98" at bounding box center [405, 181] width 107 height 9
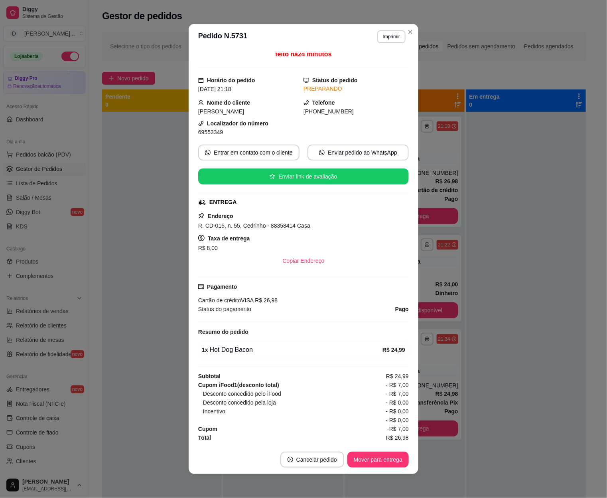
scroll to position [1, 0]
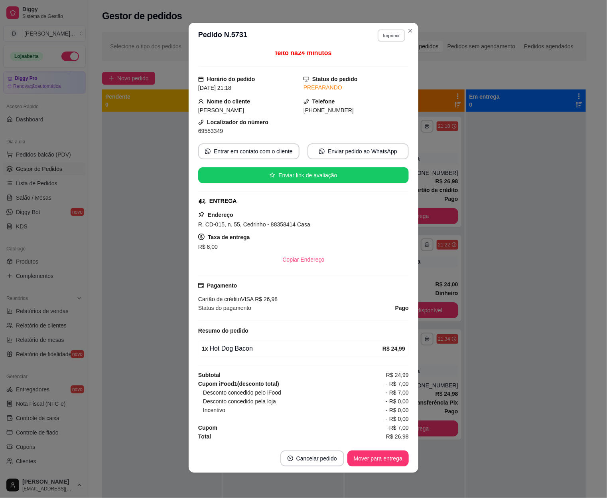
click at [384, 32] on button "Imprimir" at bounding box center [392, 35] width 28 height 12
click at [385, 63] on button "IMPRESSORA" at bounding box center [374, 63] width 58 height 13
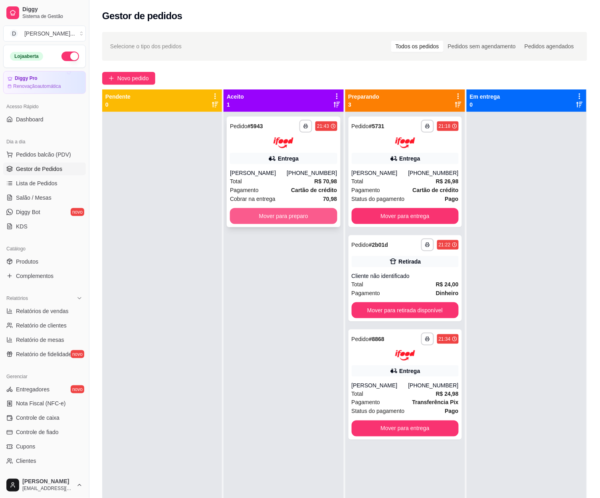
click at [290, 212] on button "Mover para preparo" at bounding box center [283, 216] width 107 height 16
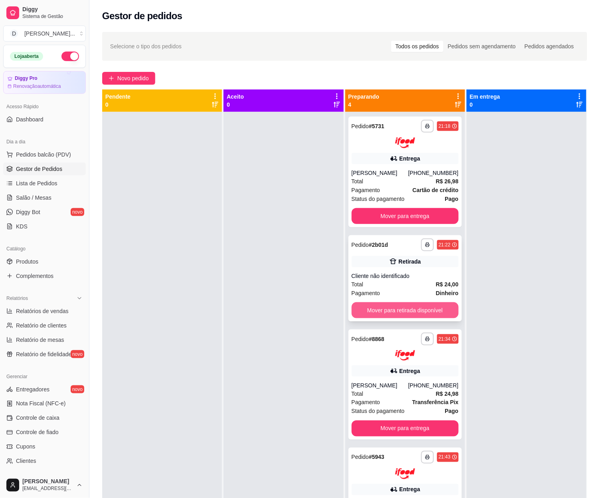
click at [406, 310] on button "Mover para retirada disponível" at bounding box center [405, 310] width 107 height 16
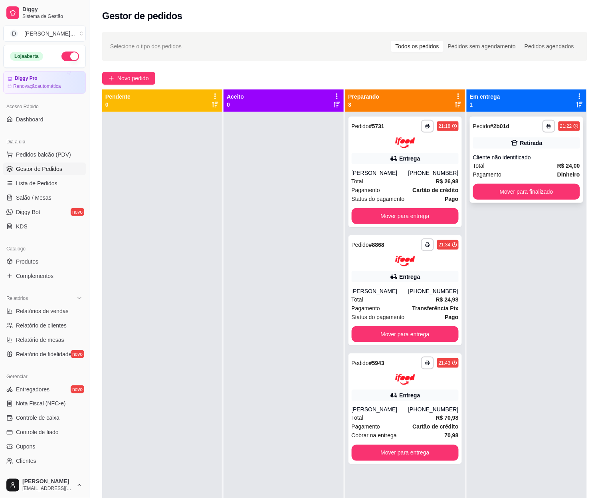
click at [536, 168] on div "Total R$ 24,00" at bounding box center [526, 165] width 107 height 9
click at [530, 190] on button "Mover para finalizado" at bounding box center [527, 192] width 104 height 16
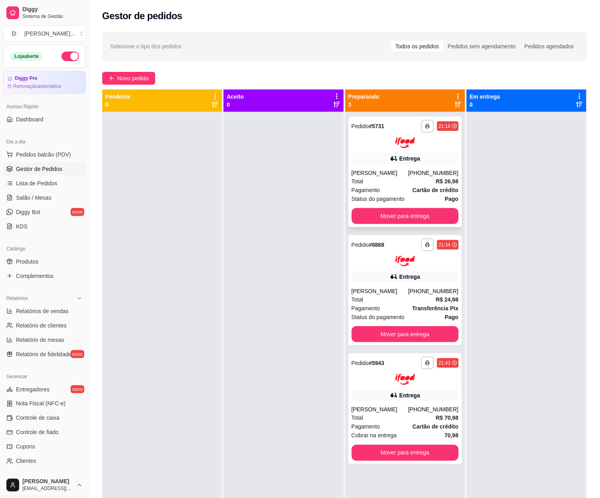
click at [366, 182] on div "Total R$ 26,98" at bounding box center [405, 181] width 107 height 9
click at [402, 307] on div "Pagamento Transferência Pix" at bounding box center [405, 308] width 107 height 9
click at [411, 390] on div "Entrega" at bounding box center [405, 395] width 107 height 11
click at [388, 293] on div "[PERSON_NAME]" at bounding box center [380, 291] width 57 height 8
click at [406, 178] on div "Total R$ 26,98" at bounding box center [405, 181] width 107 height 9
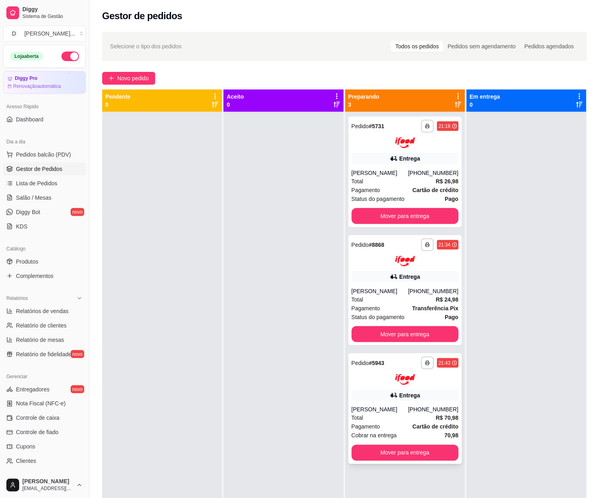
click at [409, 372] on div "**********" at bounding box center [405, 370] width 107 height 28
click at [400, 311] on div "Pagamento Transferência Pix" at bounding box center [405, 308] width 107 height 9
click at [407, 190] on div "Pagamento Cartão de crédito" at bounding box center [405, 190] width 107 height 9
click at [383, 186] on div "Pagamento Cartão de crédito" at bounding box center [405, 190] width 107 height 9
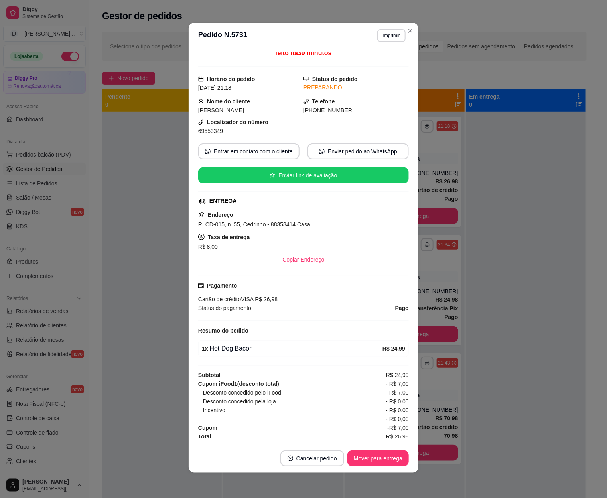
scroll to position [0, 0]
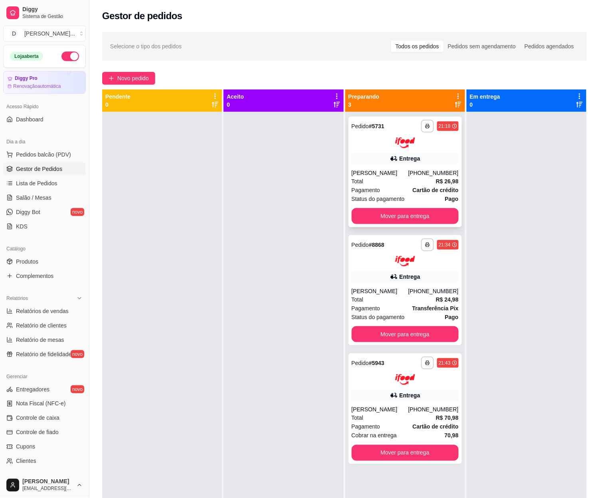
click at [378, 174] on div "[PERSON_NAME]" at bounding box center [380, 173] width 57 height 8
click at [390, 380] on div at bounding box center [405, 379] width 107 height 11
click at [392, 302] on div "Total R$ 24,98" at bounding box center [405, 299] width 107 height 9
click at [366, 307] on span "Pagamento" at bounding box center [366, 308] width 29 height 9
click at [411, 180] on div "Total R$ 26,98" at bounding box center [405, 181] width 107 height 9
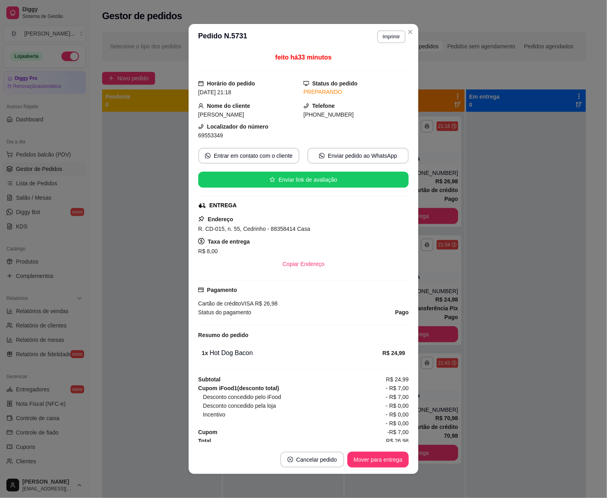
click at [412, 27] on header "**********" at bounding box center [304, 37] width 230 height 26
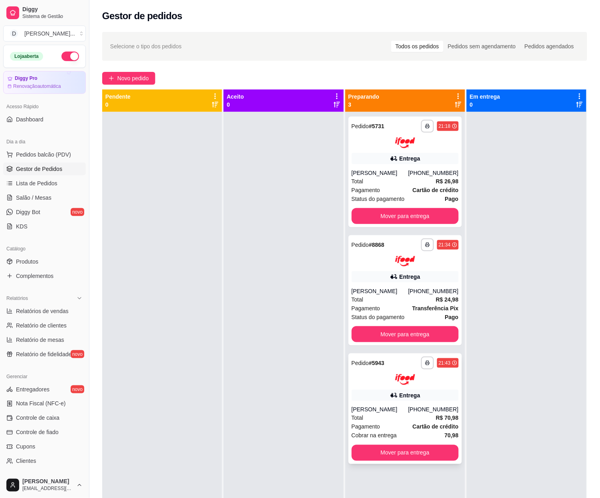
click at [398, 366] on div "**********" at bounding box center [405, 362] width 107 height 13
click at [392, 286] on div "**********" at bounding box center [404, 290] width 113 height 111
click at [400, 169] on div "[PERSON_NAME]" at bounding box center [380, 173] width 57 height 8
click at [402, 299] on div "Total R$ 24,98" at bounding box center [405, 299] width 107 height 9
click at [422, 379] on div at bounding box center [405, 379] width 107 height 11
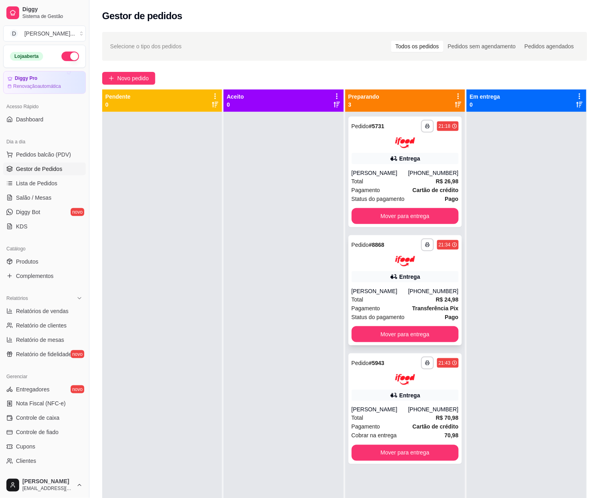
click at [391, 290] on div "[PERSON_NAME]" at bounding box center [380, 291] width 57 height 8
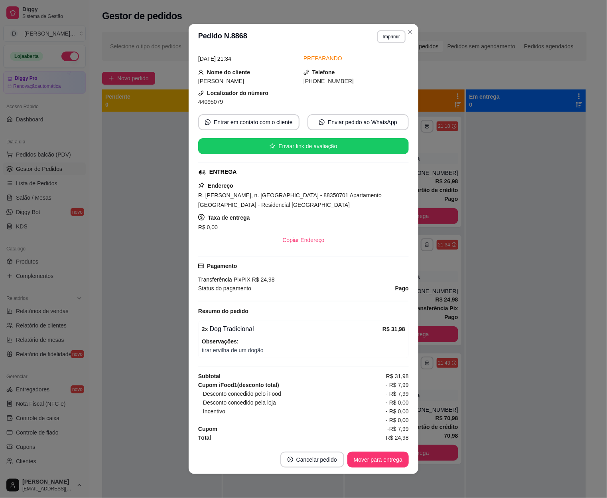
scroll to position [37, 0]
click at [409, 25] on header "**********" at bounding box center [304, 37] width 230 height 26
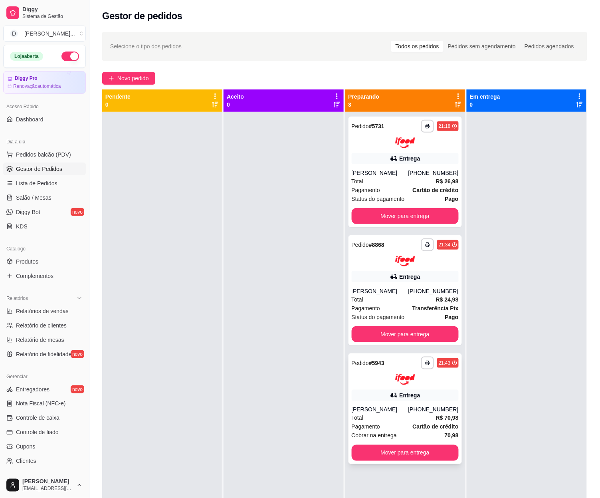
click at [401, 369] on div "**********" at bounding box center [405, 370] width 107 height 28
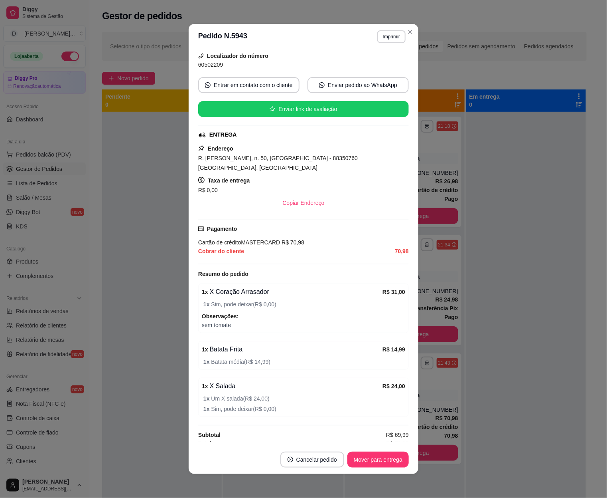
scroll to position [1, 0]
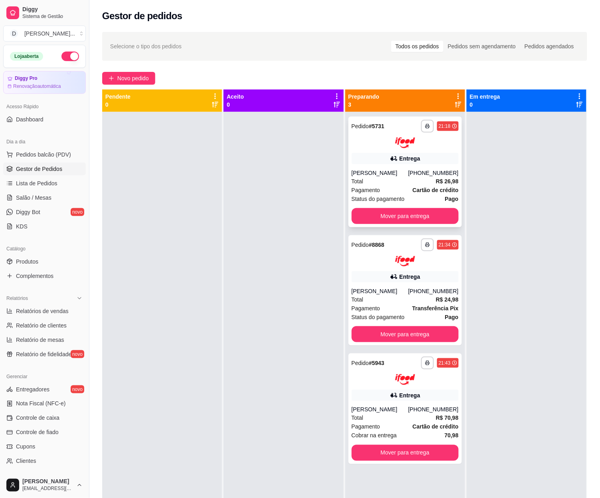
click at [375, 193] on span "Pagamento" at bounding box center [366, 190] width 29 height 9
click at [389, 188] on div "Pagamento Cartão de crédito" at bounding box center [405, 190] width 107 height 9
click at [393, 192] on div "Pagamento Cartão de crédito" at bounding box center [405, 190] width 107 height 9
click at [404, 251] on div "**********" at bounding box center [405, 252] width 107 height 28
click at [402, 378] on img at bounding box center [405, 379] width 20 height 11
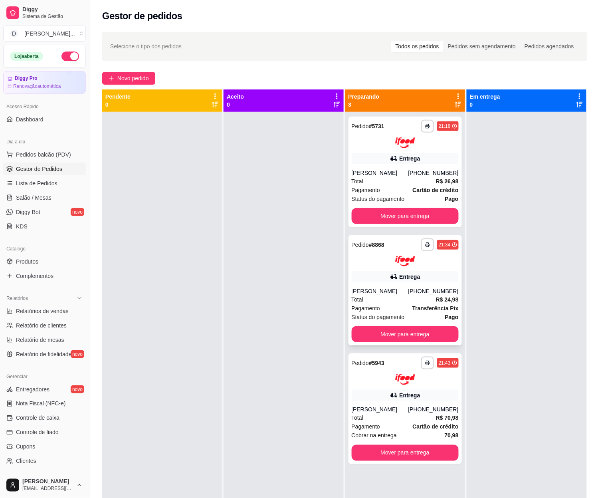
click at [398, 289] on div "[PERSON_NAME]" at bounding box center [380, 291] width 57 height 8
click at [405, 254] on div "**********" at bounding box center [405, 252] width 107 height 28
click at [416, 181] on div "Total R$ 26,98" at bounding box center [405, 181] width 107 height 9
click at [426, 378] on div at bounding box center [405, 379] width 107 height 11
click at [400, 277] on div "Entrega" at bounding box center [410, 277] width 21 height 8
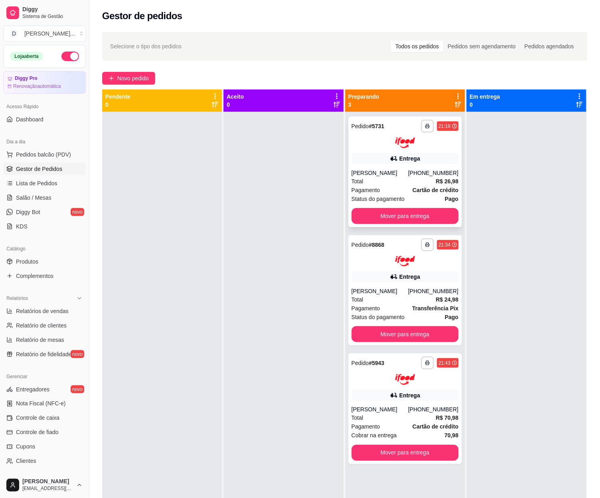
click at [412, 177] on div "Total R$ 26,98" at bounding box center [405, 181] width 107 height 9
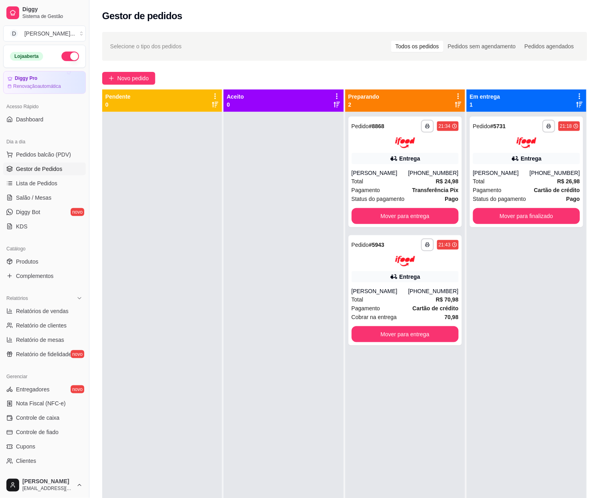
click at [497, 282] on div "**********" at bounding box center [527, 361] width 120 height 498
click at [412, 264] on div at bounding box center [405, 261] width 107 height 11
click at [426, 163] on div "Entrega" at bounding box center [405, 158] width 107 height 11
click at [490, 291] on div "**********" at bounding box center [527, 361] width 120 height 498
click at [404, 290] on div "[PERSON_NAME]" at bounding box center [380, 291] width 57 height 8
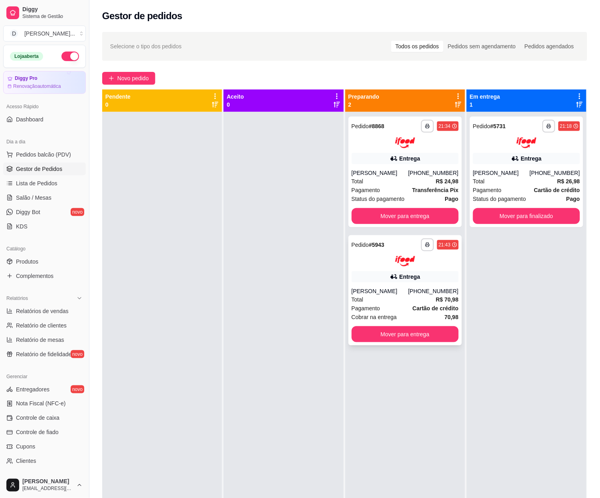
click at [404, 243] on div "**********" at bounding box center [405, 244] width 107 height 13
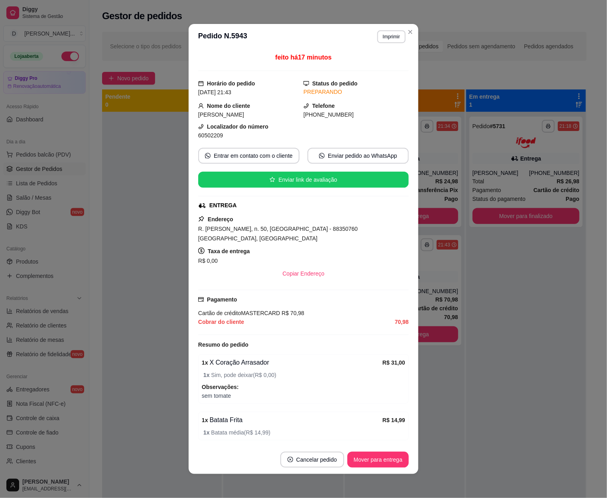
scroll to position [71, 0]
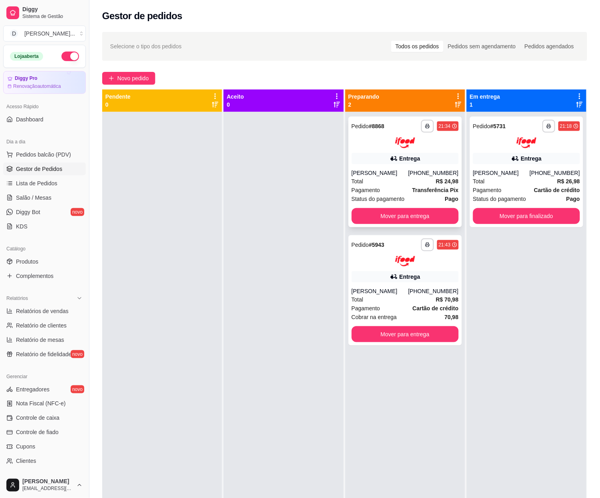
click at [370, 167] on div "**********" at bounding box center [404, 172] width 113 height 111
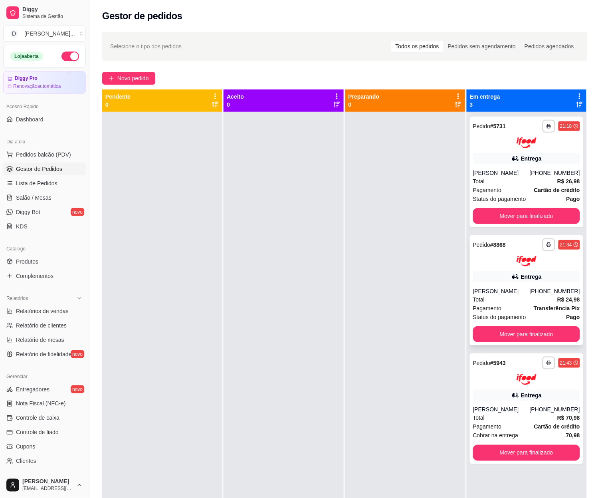
click at [493, 291] on div "[PERSON_NAME]" at bounding box center [501, 291] width 57 height 8
click at [25, 148] on button "Pedidos balcão (PDV)" at bounding box center [44, 154] width 83 height 13
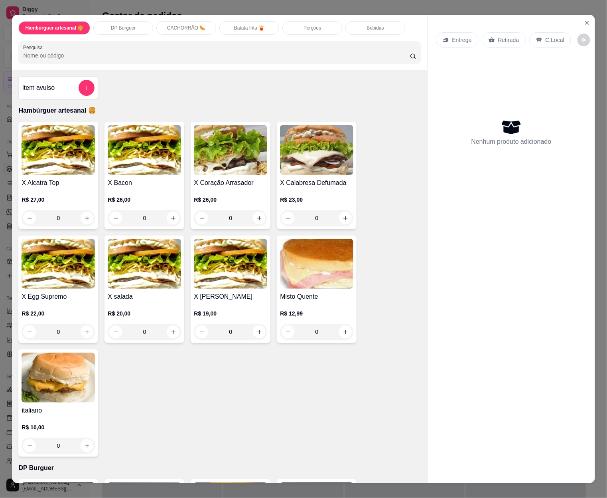
scroll to position [349, 0]
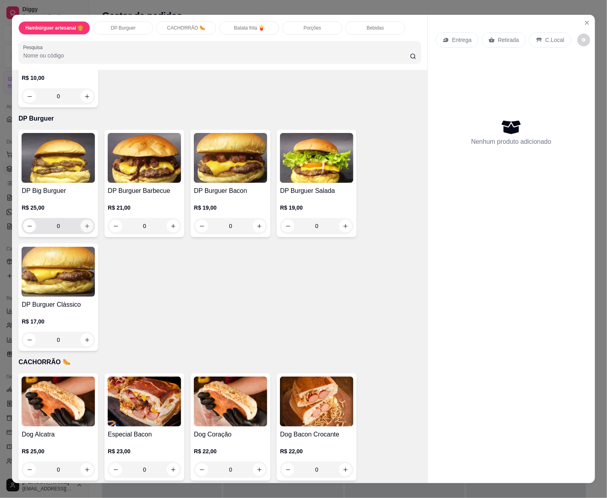
click at [85, 224] on icon "increase-product-quantity" at bounding box center [87, 226] width 6 height 6
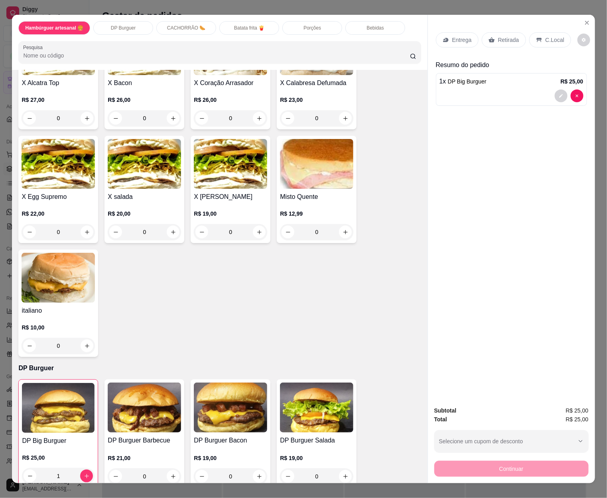
scroll to position [50, 0]
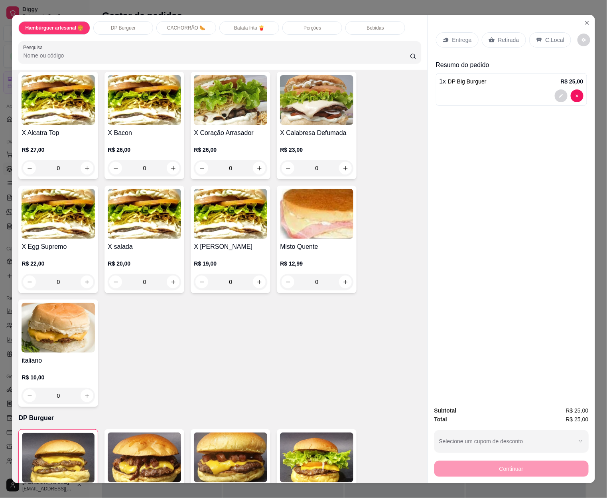
click at [257, 164] on div "0" at bounding box center [230, 168] width 73 height 16
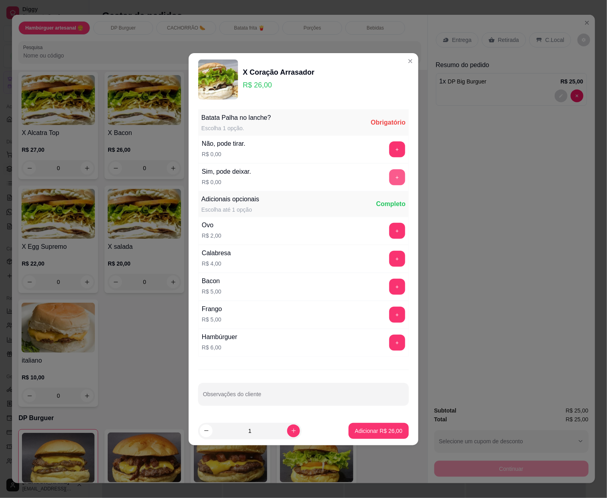
click at [390, 178] on button "+" at bounding box center [398, 177] width 16 height 16
click at [386, 428] on p "Adicionar R$ 26,00" at bounding box center [378, 431] width 47 height 8
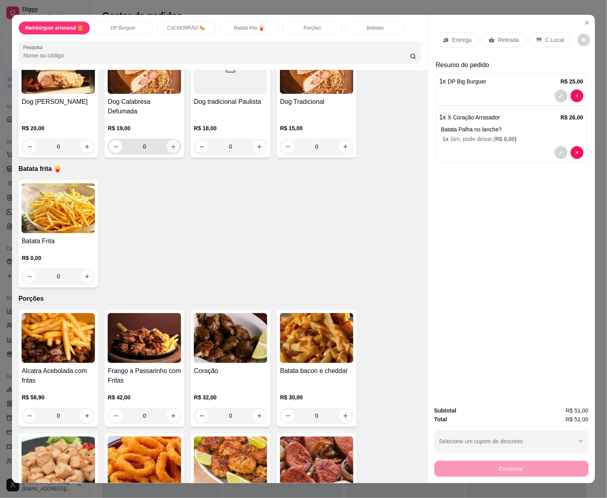
scroll to position [798, 0]
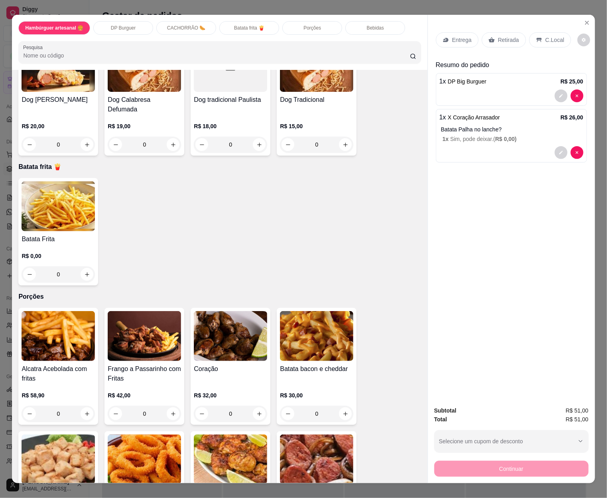
click at [85, 266] on div "0" at bounding box center [58, 274] width 73 height 16
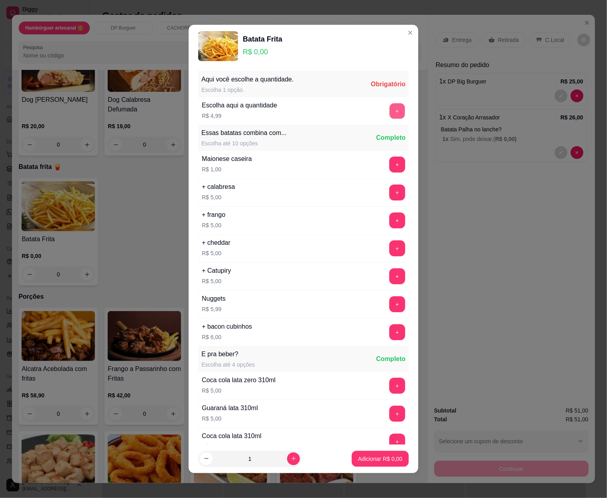
click at [390, 117] on button "+" at bounding box center [398, 111] width 16 height 16
click at [380, 456] on p "Adicionar R$ 14,97" at bounding box center [379, 459] width 46 height 8
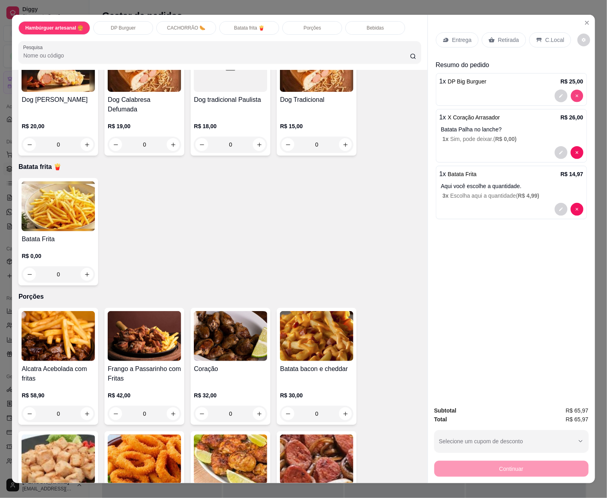
type input "0"
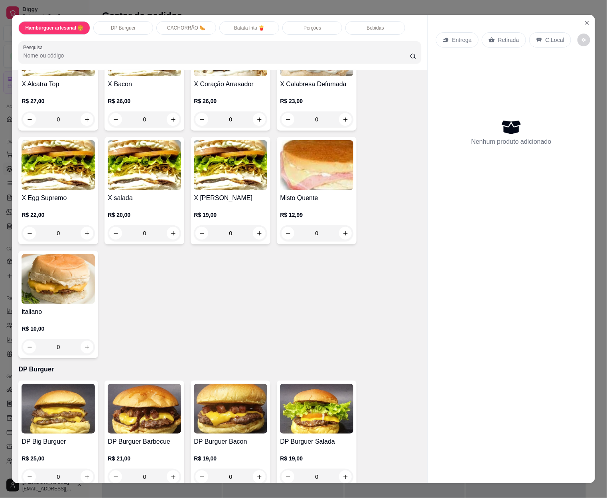
scroll to position [0, 0]
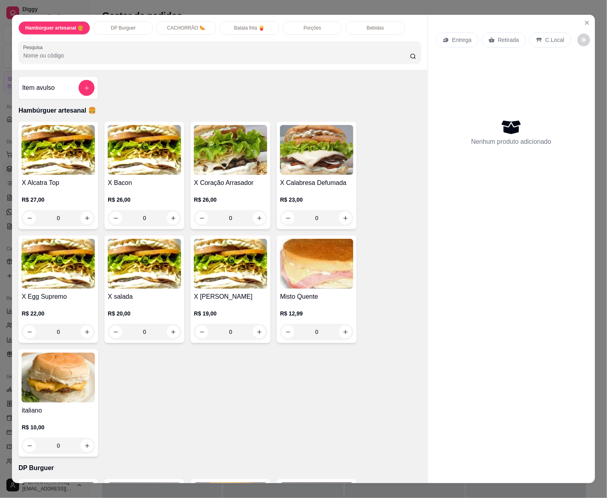
click at [258, 216] on div "0" at bounding box center [230, 218] width 73 height 16
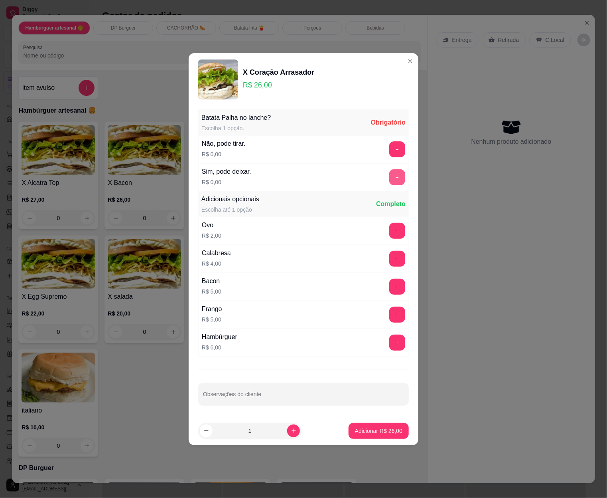
click at [392, 175] on button "+" at bounding box center [398, 177] width 16 height 16
click at [376, 433] on p "Adicionar R$ 26,00" at bounding box center [378, 431] width 47 height 8
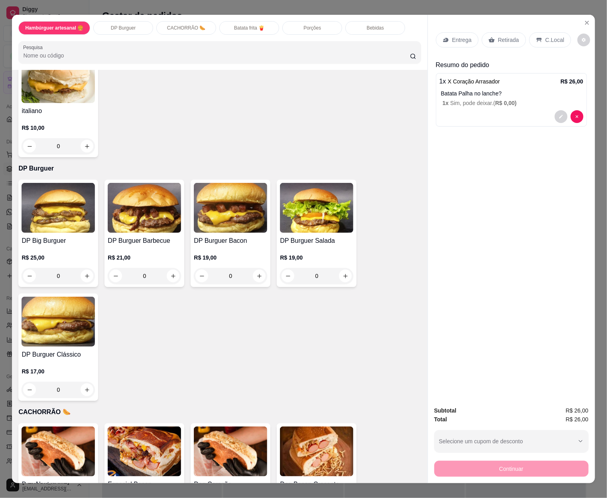
scroll to position [349, 0]
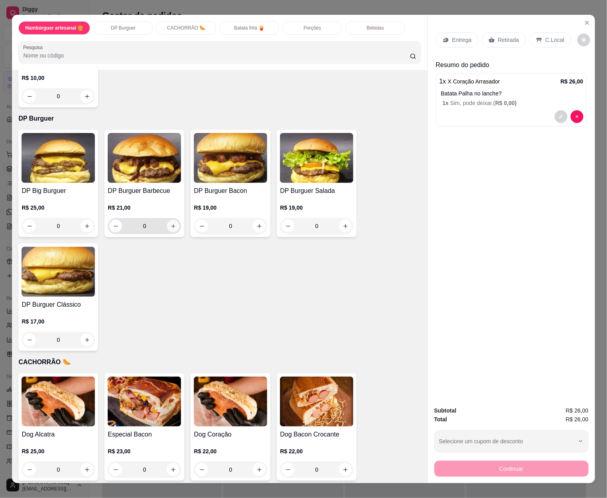
click at [171, 224] on icon "increase-product-quantity" at bounding box center [173, 226] width 4 height 4
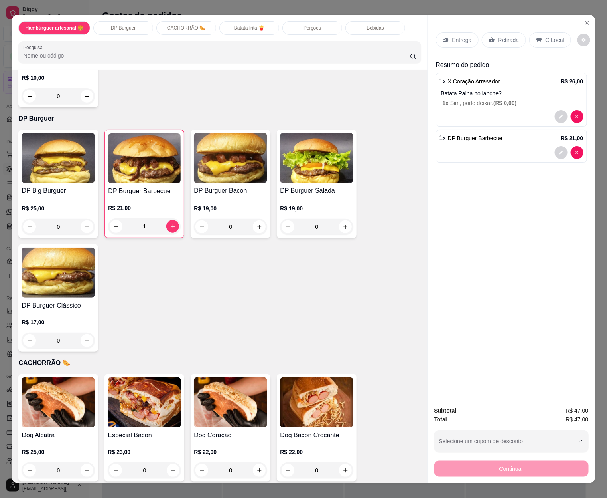
scroll to position [399, 0]
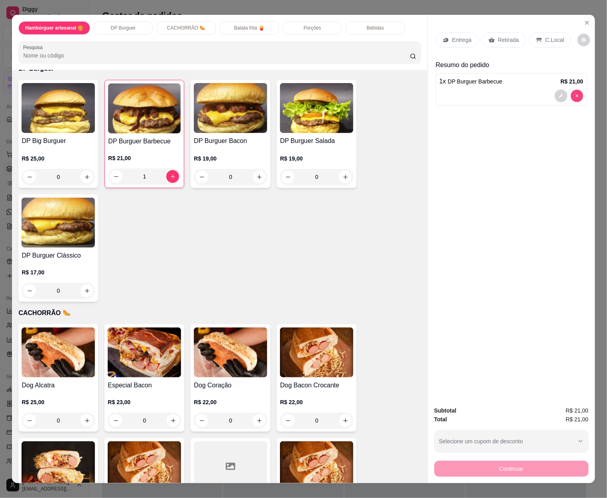
type input "0"
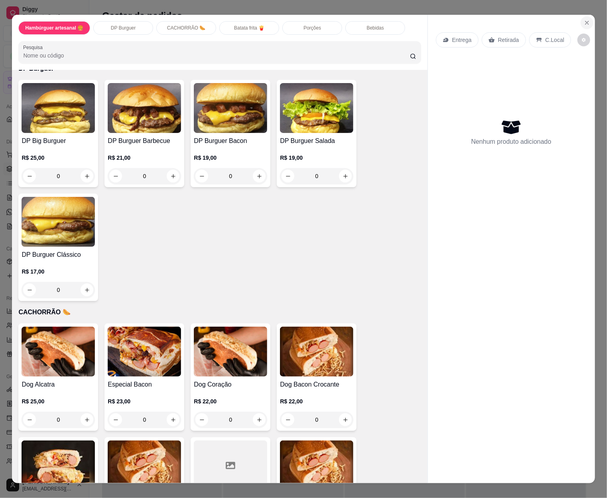
click at [584, 20] on icon "Close" at bounding box center [587, 23] width 6 height 6
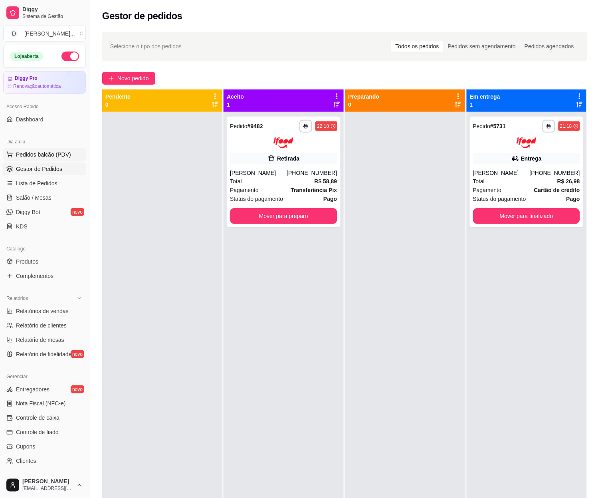
click at [65, 158] on span "Pedidos balcão (PDV)" at bounding box center [43, 154] width 55 height 8
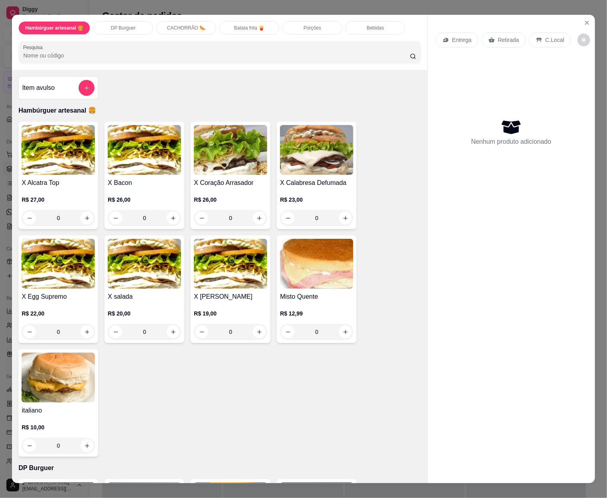
click at [169, 328] on div "0" at bounding box center [144, 332] width 73 height 16
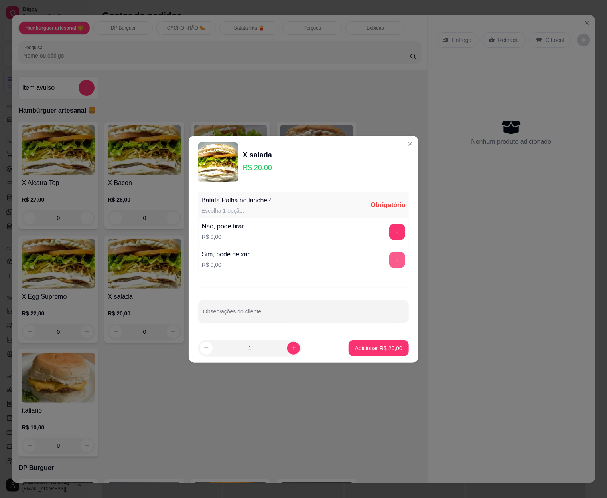
click at [390, 262] on button "+" at bounding box center [398, 260] width 16 height 16
click at [386, 345] on p "Adicionar R$ 20,00" at bounding box center [378, 348] width 47 height 8
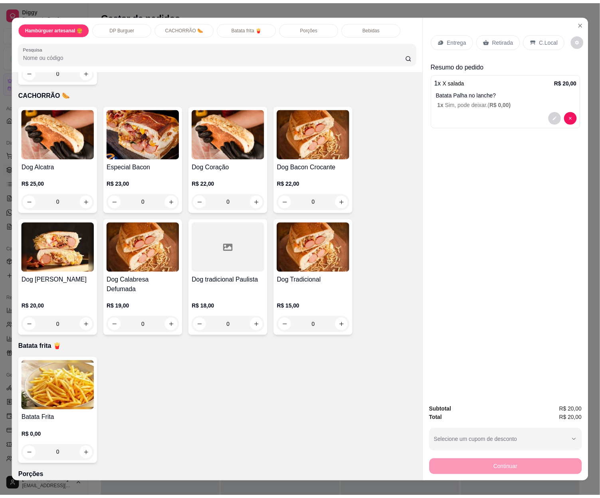
scroll to position [649, 0]
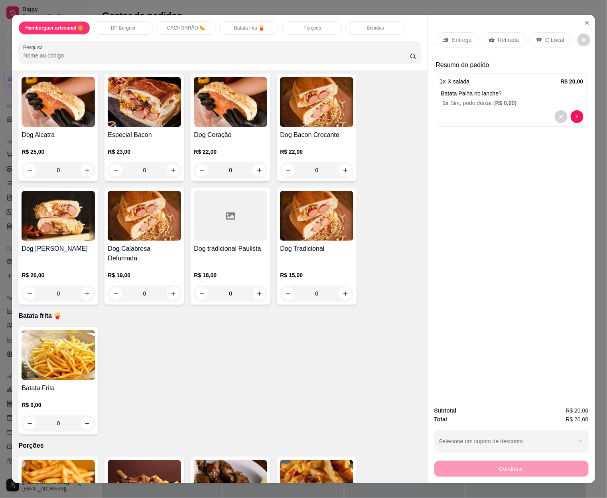
click at [341, 285] on div "0" at bounding box center [316, 293] width 73 height 16
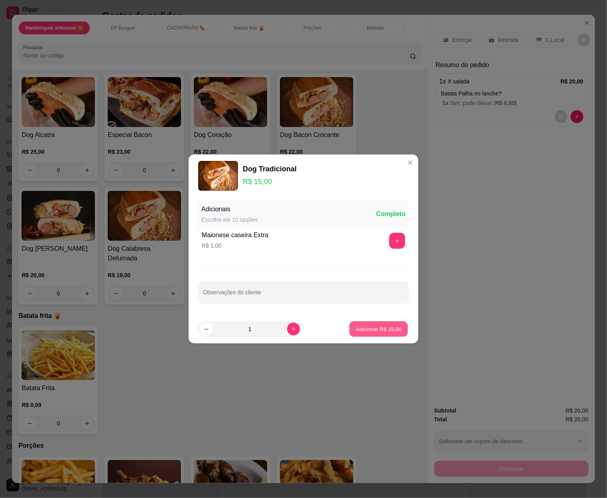
click at [374, 329] on p "Adicionar R$ 15,00" at bounding box center [379, 329] width 46 height 8
type input "1"
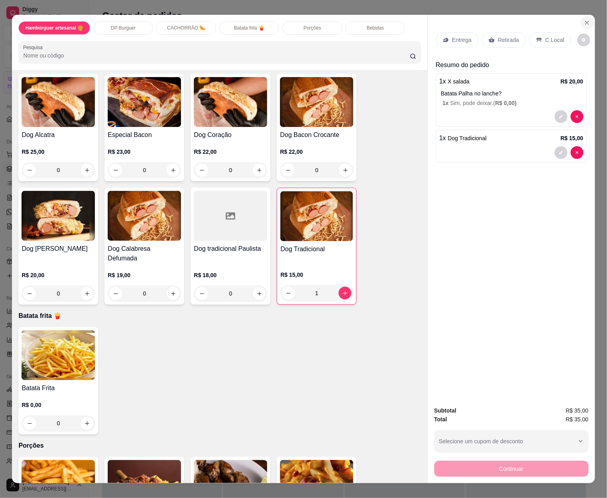
click at [581, 22] on button "Close" at bounding box center [587, 22] width 13 height 13
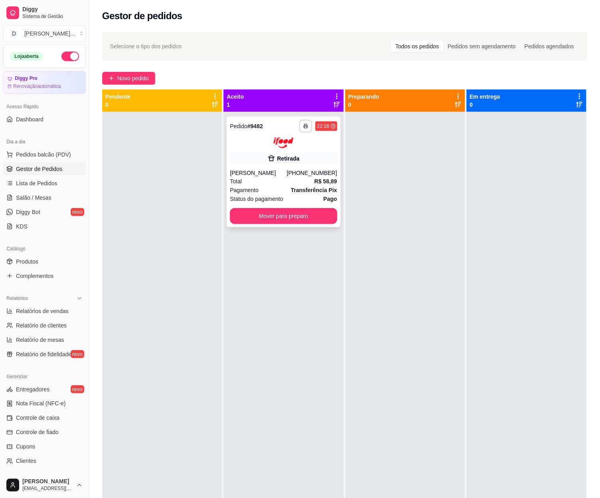
click at [257, 172] on div "[PERSON_NAME]" at bounding box center [258, 173] width 57 height 8
click at [273, 218] on button "Mover para preparo" at bounding box center [283, 216] width 104 height 16
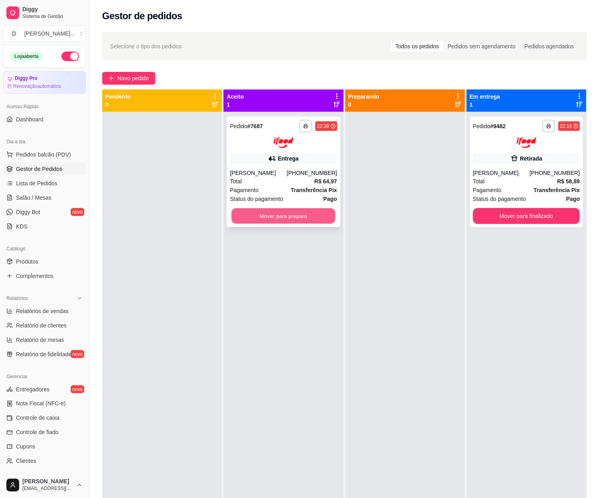
click at [305, 220] on button "Mover para preparo" at bounding box center [283, 216] width 104 height 16
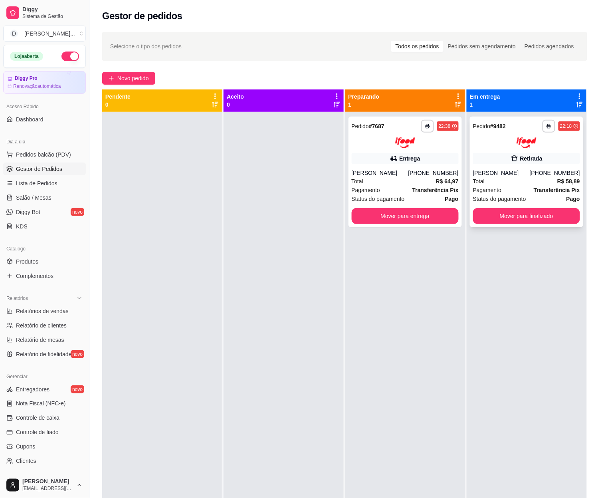
click at [518, 198] on span "Status do pagamento" at bounding box center [499, 198] width 53 height 9
click at [412, 181] on div "Total R$ 64,97" at bounding box center [405, 181] width 107 height 9
click at [525, 215] on button "Mover para finalizado" at bounding box center [527, 216] width 104 height 16
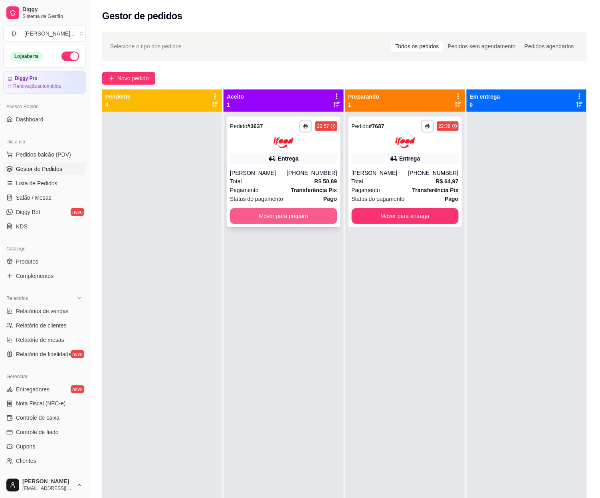
click at [268, 214] on button "Mover para preparo" at bounding box center [283, 216] width 107 height 16
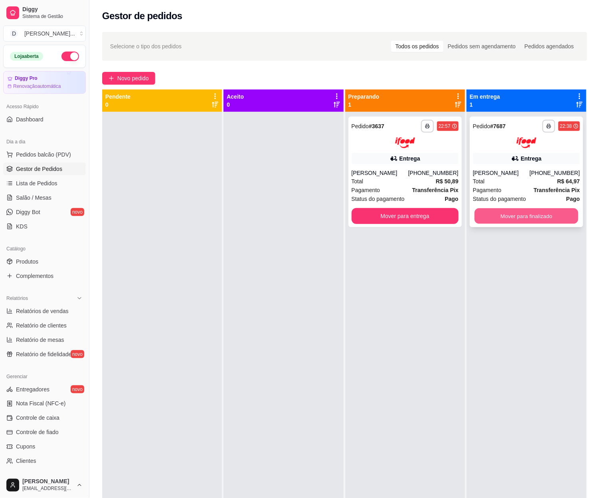
click at [497, 217] on button "Mover para finalizado" at bounding box center [527, 216] width 104 height 16
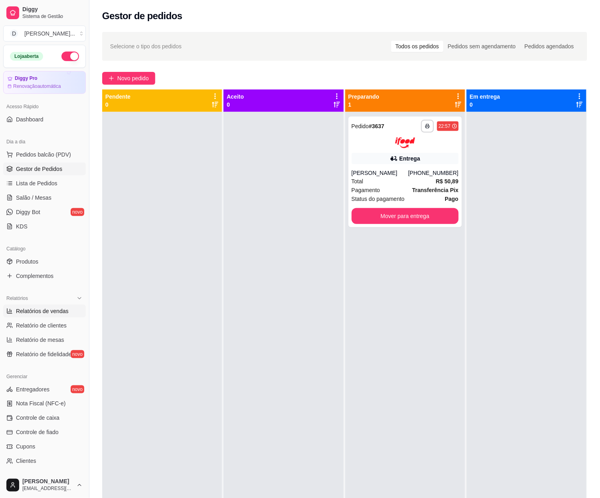
click at [28, 312] on span "Relatórios de vendas" at bounding box center [42, 311] width 53 height 8
select select "ALL"
select select "0"
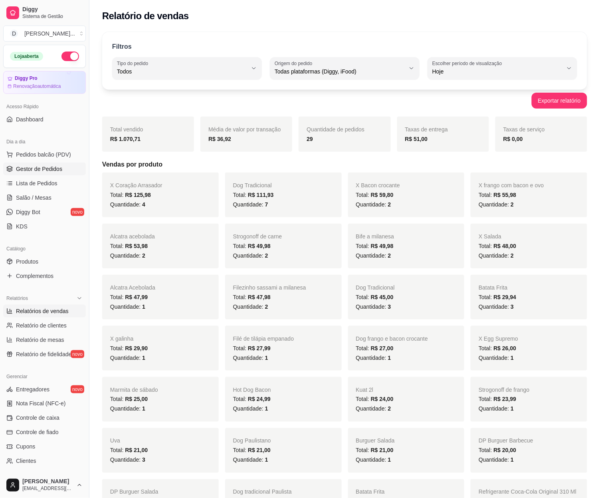
click at [48, 170] on span "Gestor de Pedidos" at bounding box center [39, 169] width 46 height 8
